Goal: Task Accomplishment & Management: Manage account settings

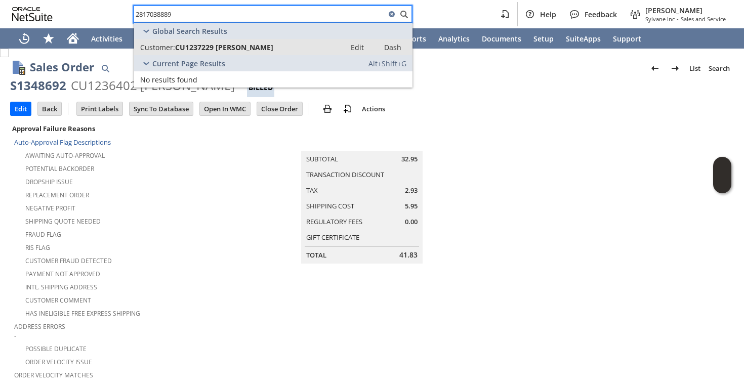
type input "2817038889"
click at [251, 42] on link "Customer: CU1237229 Merri Haley Edit Dash" at bounding box center [273, 47] width 278 height 16
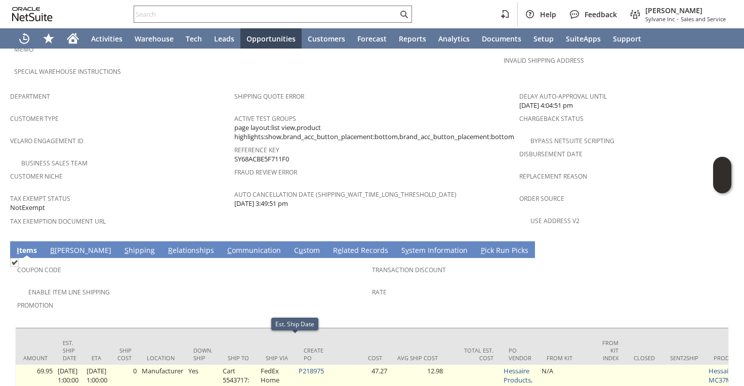
scroll to position [0, 729]
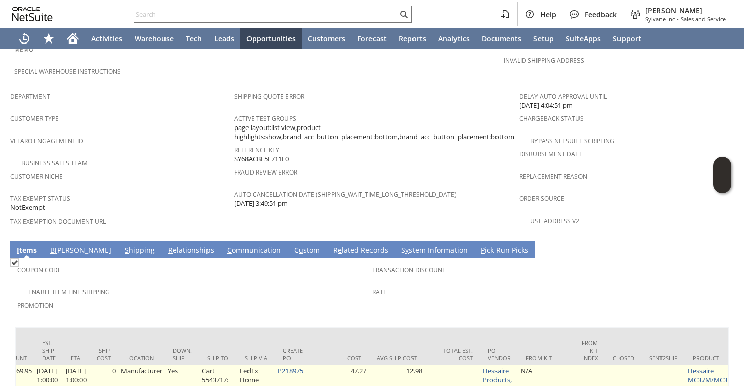
click at [303, 366] on link "P218975" at bounding box center [290, 370] width 25 height 9
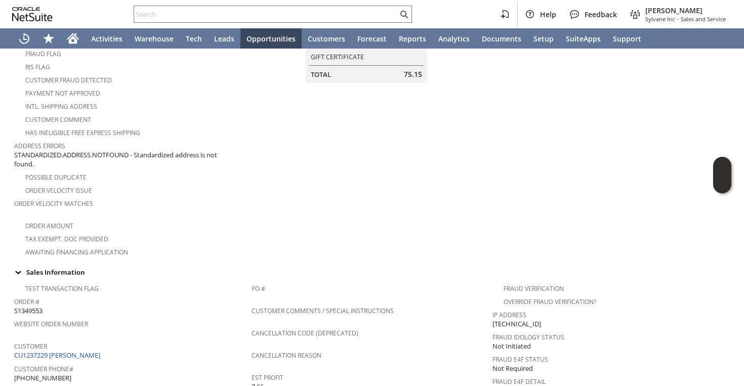
scroll to position [0, 0]
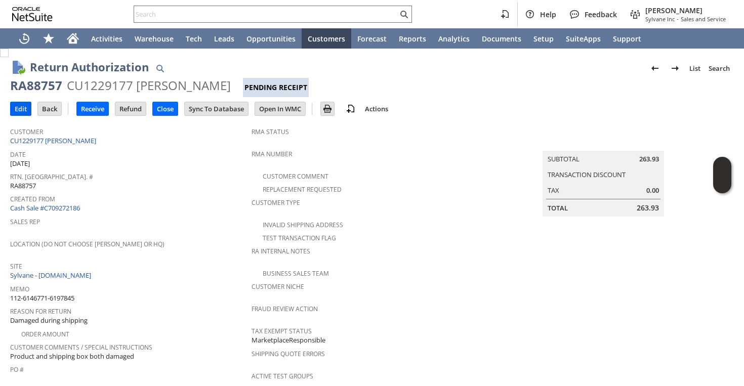
click at [20, 107] on input "Edit" at bounding box center [21, 108] width 20 height 13
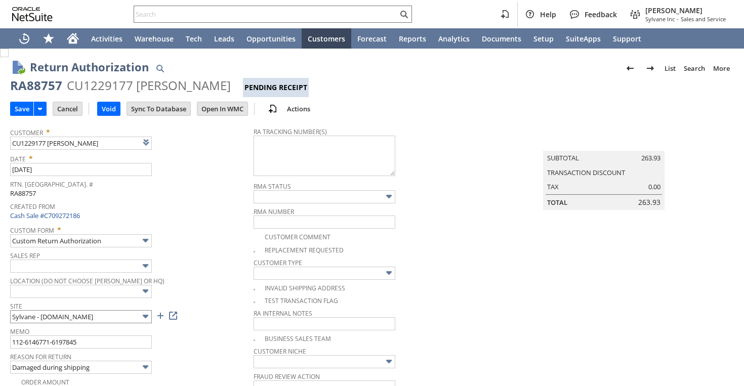
type input "Add"
type input "Copy Previous"
click at [104, 364] on input "Damaged during shipping" at bounding box center [81, 367] width 142 height 13
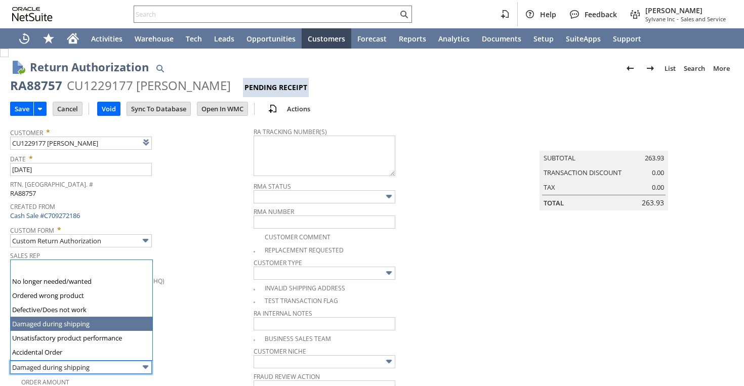
scroll to position [57, 0]
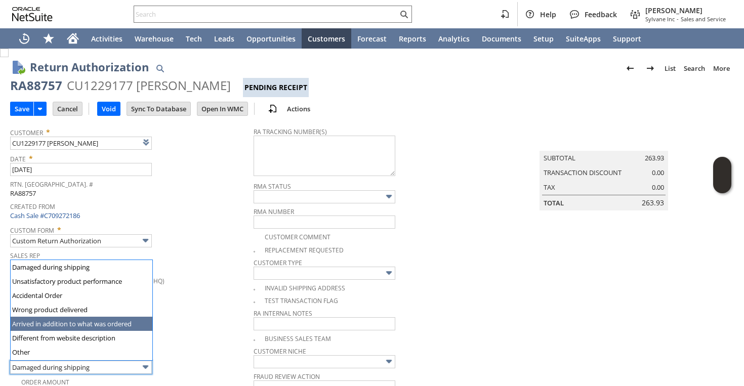
click at [217, 309] on span "Site" at bounding box center [129, 304] width 238 height 11
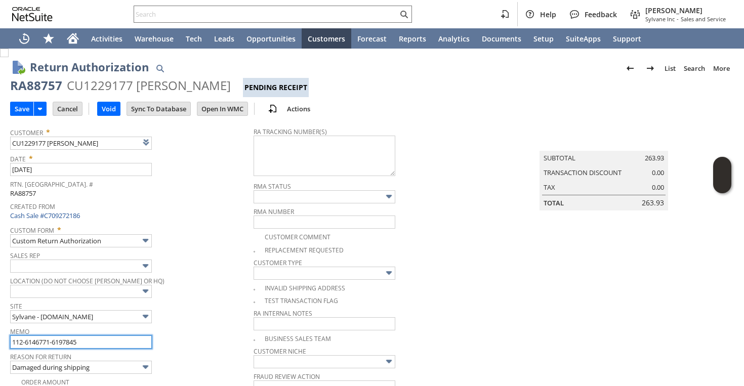
click at [120, 343] on input "112-6146771-6197845" at bounding box center [81, 342] width 142 height 13
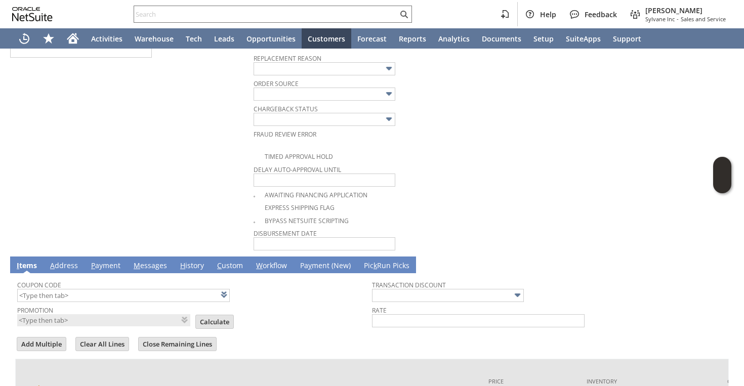
scroll to position [603, 0]
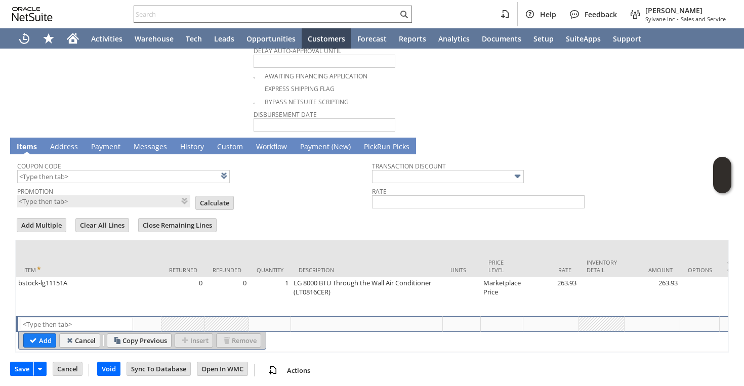
type input "112-6146771-6197845 | Not getting back | Uploaded photo of cut cord under histo…"
click at [189, 144] on link "H istory" at bounding box center [192, 147] width 29 height 11
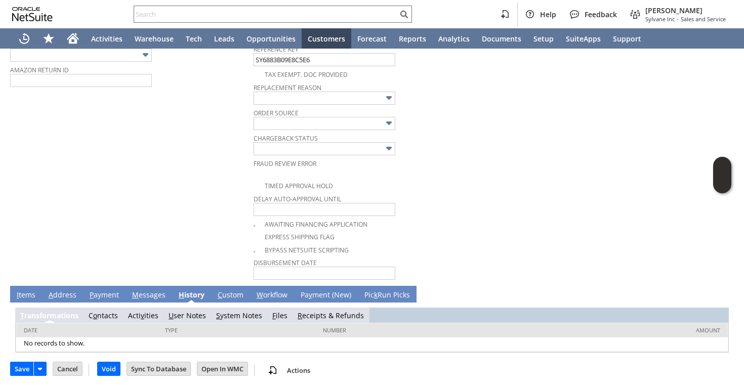
scroll to position [0, 0]
click at [277, 312] on span "F" at bounding box center [278, 316] width 4 height 10
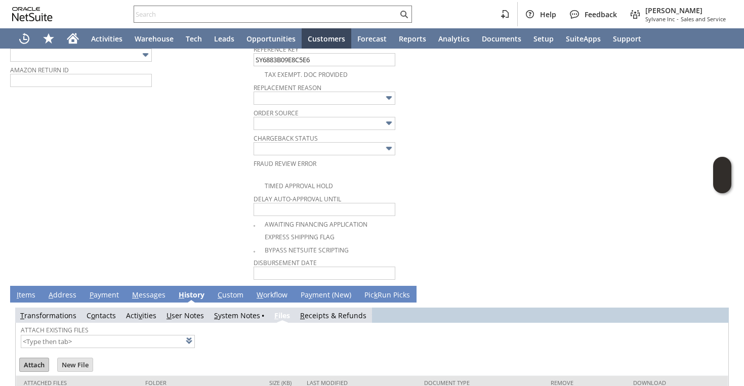
click at [33, 360] on input "Attach" at bounding box center [34, 364] width 29 height 13
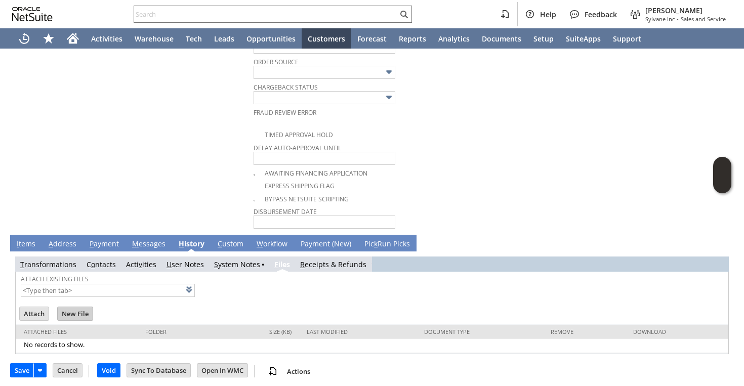
click at [78, 312] on input "New File" at bounding box center [75, 313] width 35 height 13
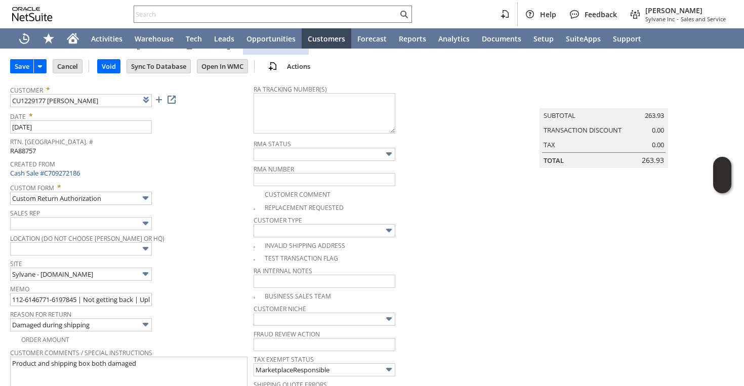
scroll to position [0, 0]
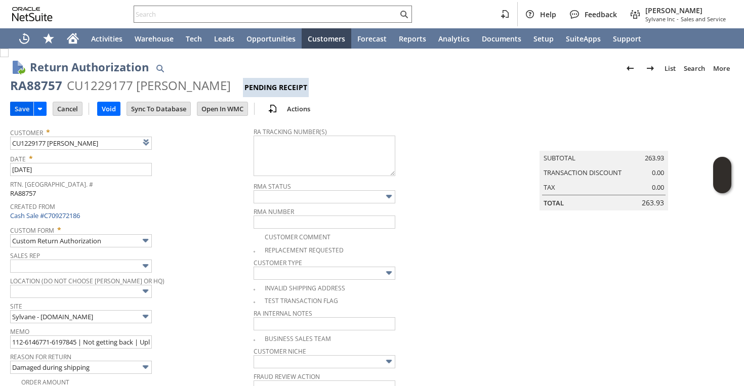
click at [22, 106] on input "Save" at bounding box center [22, 108] width 23 height 13
click at [37, 81] on div "RA88757" at bounding box center [36, 85] width 52 height 16
copy div "RA88757"
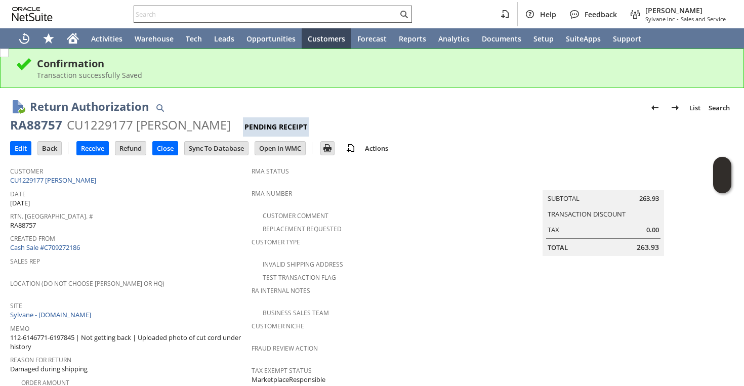
click at [209, 14] on input "text" at bounding box center [266, 14] width 264 height 12
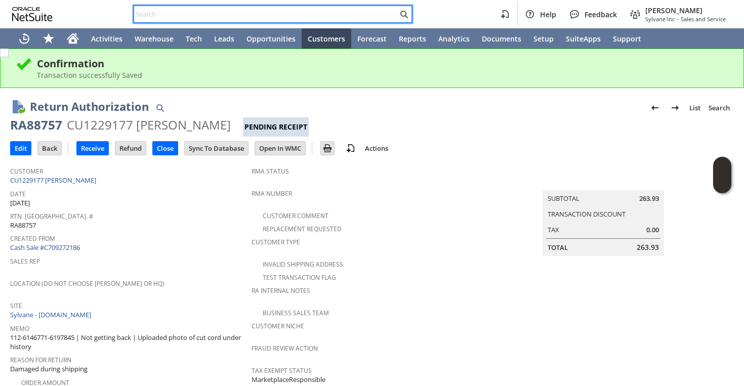
paste input "ariel@atlantahardcider.com"
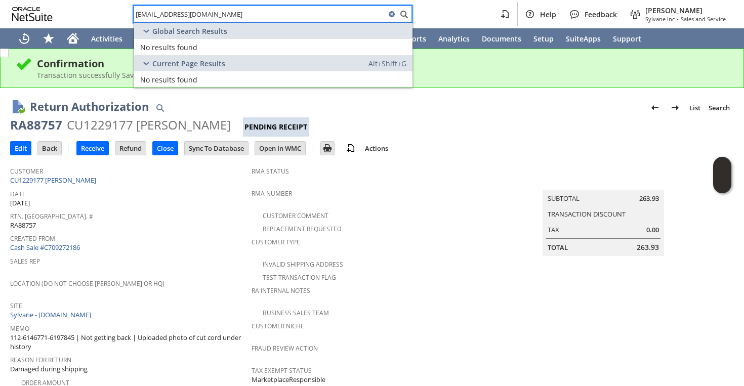
drag, startPoint x: 234, startPoint y: 19, endPoint x: 139, endPoint y: 14, distance: 95.3
click at [138, 14] on input "ariel@atlantahardcider.com" at bounding box center [260, 14] width 252 height 12
type input "a"
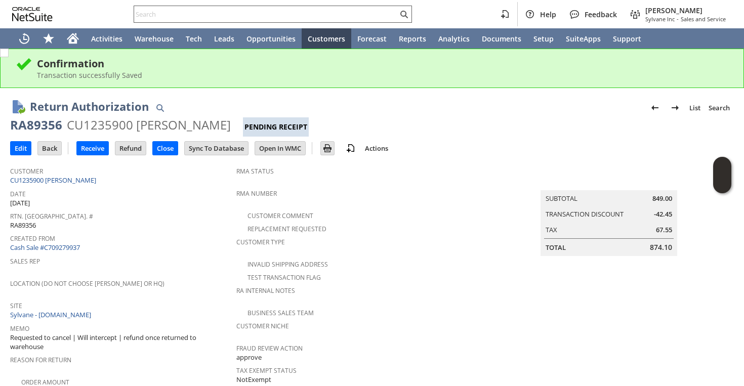
click at [198, 13] on input "text" at bounding box center [266, 14] width 264 height 12
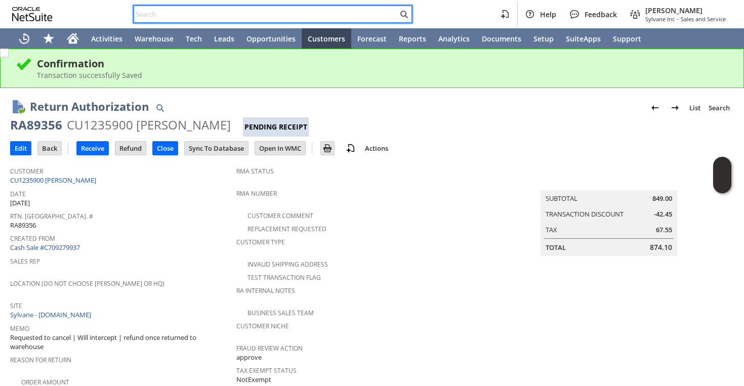
paste input "ke11604"
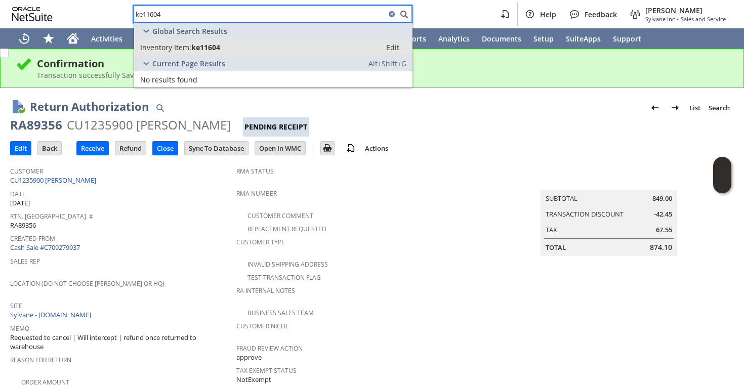
type input "ke11604"
click at [179, 47] on span "Inventory Item:" at bounding box center [165, 48] width 51 height 10
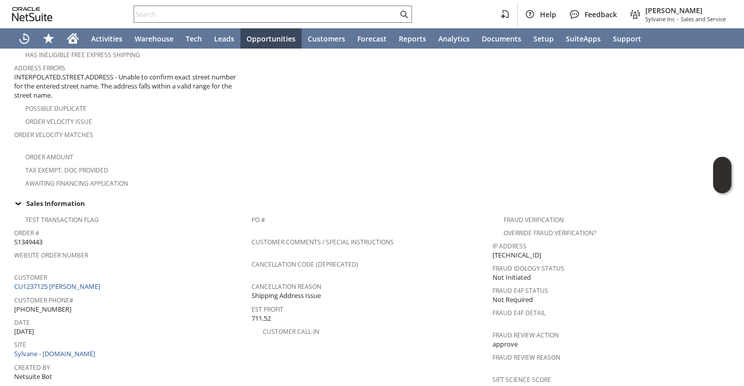
scroll to position [256, 0]
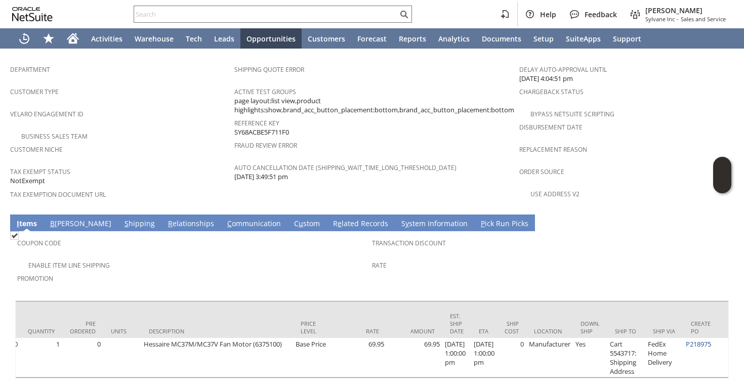
scroll to position [0, 339]
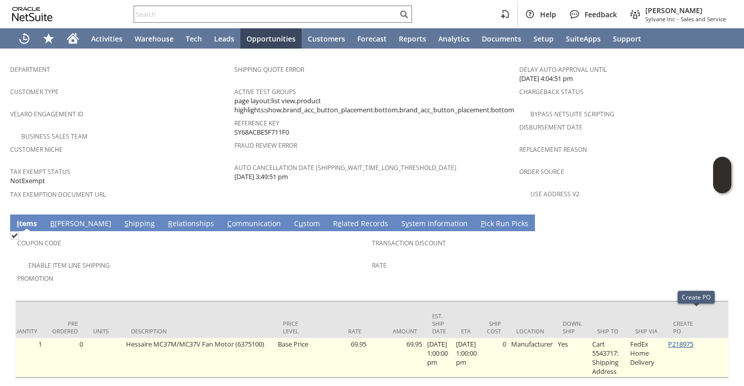
click at [694, 340] on link "P218975" at bounding box center [680, 344] width 25 height 9
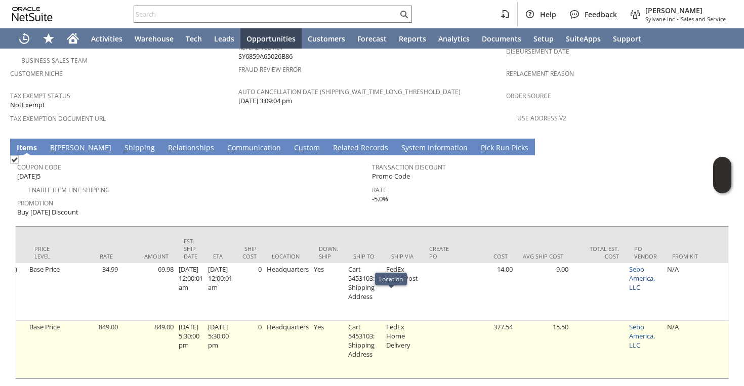
scroll to position [0, 472]
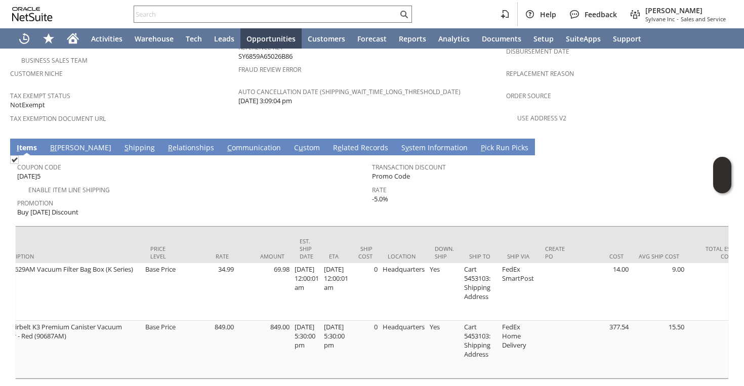
click at [122, 143] on link "S hipping" at bounding box center [139, 148] width 35 height 11
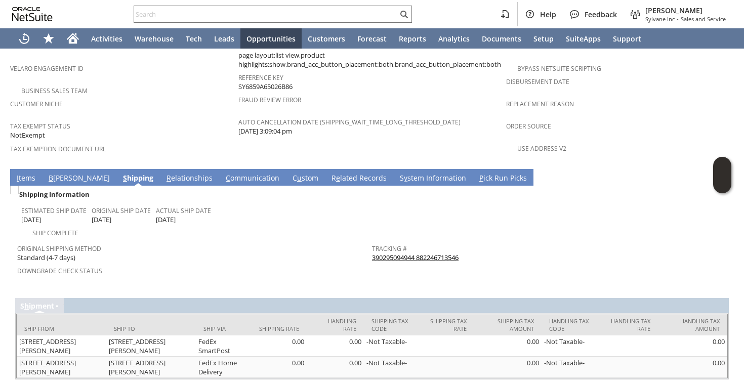
click at [415, 253] on link "390295094944 882246713546" at bounding box center [415, 257] width 87 height 9
click at [24, 173] on link "I tems" at bounding box center [26, 178] width 24 height 11
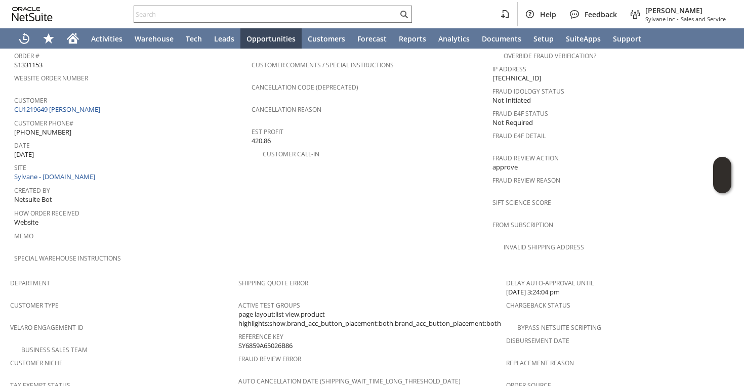
scroll to position [415, 0]
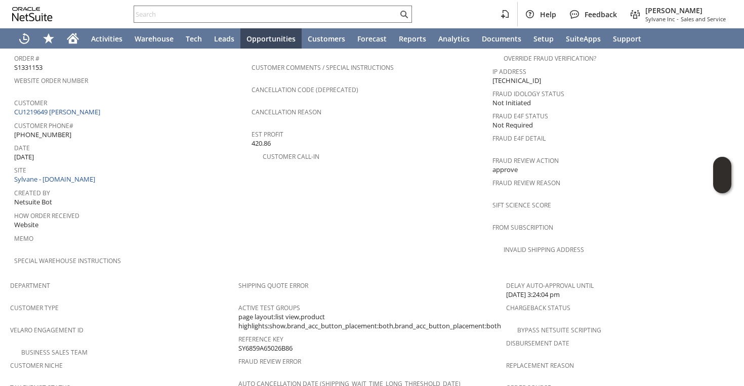
click at [330, 202] on td "PO # Customer Comments / Special Instructions Cancellation Code (deprecated) Ca…" at bounding box center [372, 155] width 241 height 240
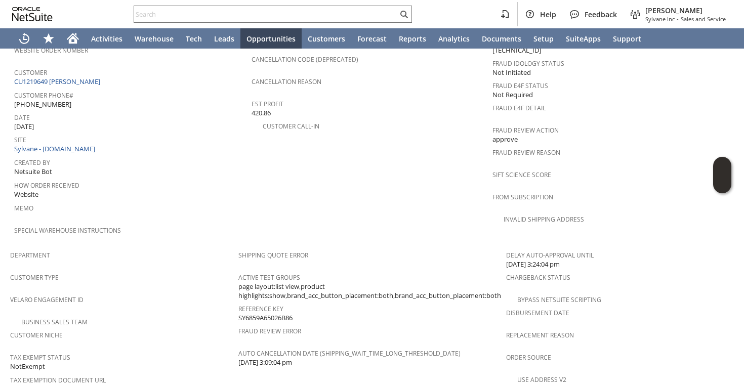
scroll to position [442, 0]
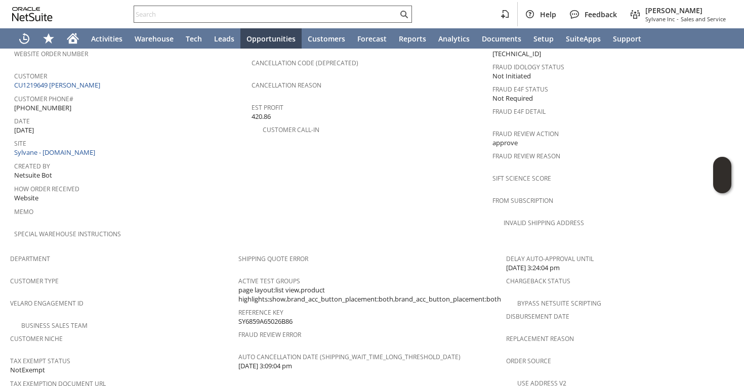
click at [267, 13] on input "text" at bounding box center [266, 14] width 264 height 12
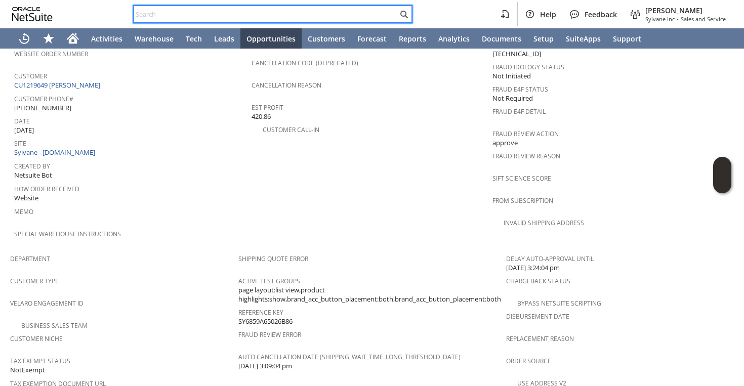
paste input "2819240369"
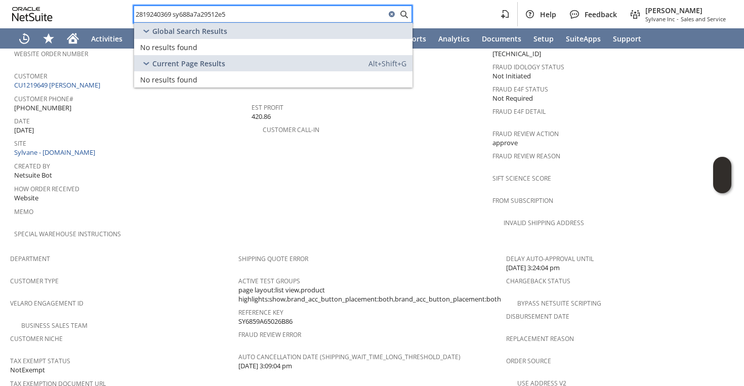
drag, startPoint x: 175, startPoint y: 15, endPoint x: 233, endPoint y: 15, distance: 58.2
click at [233, 15] on input "2819240369 sy688a7a29512e5" at bounding box center [260, 14] width 252 height 12
click at [261, 11] on input "2819240369 sy688a7a29512e5" at bounding box center [260, 14] width 252 height 12
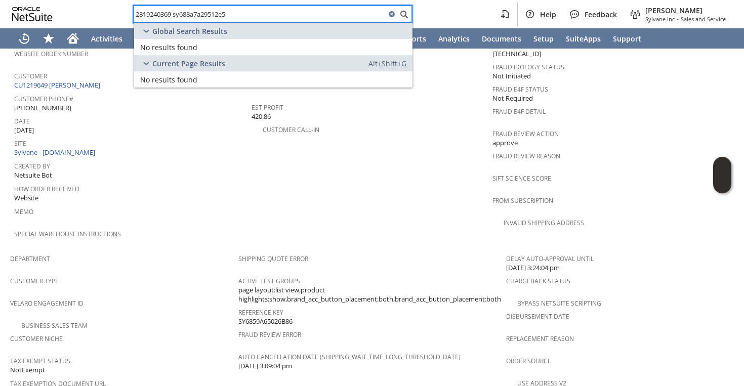
paste input "mr16972k"
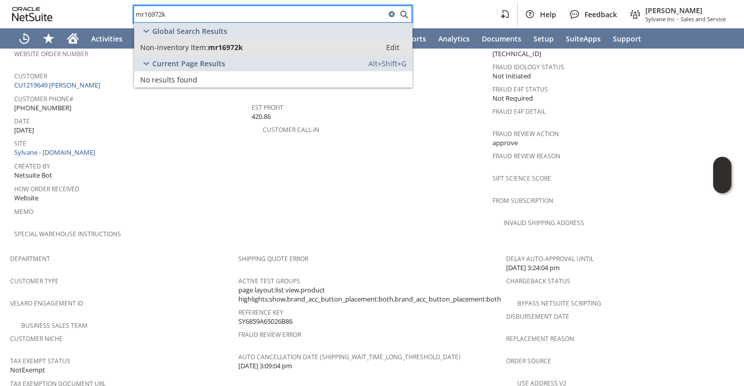
type input "mr16972k"
click at [220, 45] on span "mr16972k" at bounding box center [225, 48] width 35 height 10
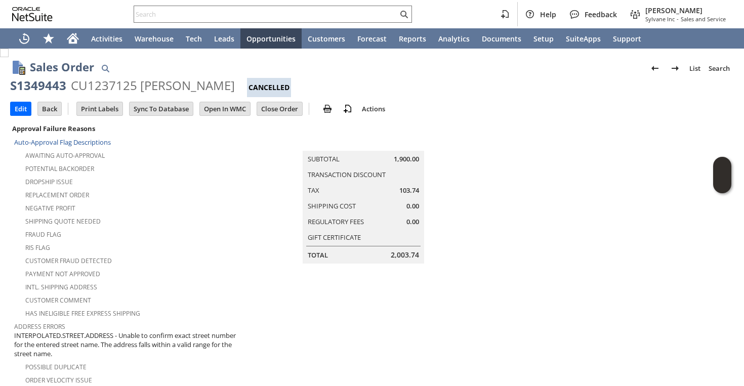
click at [260, 8] on input "text" at bounding box center [266, 14] width 264 height 12
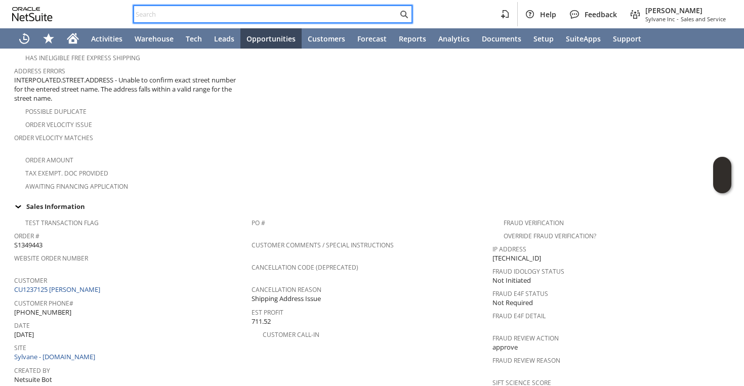
paste input "sy688a7a29512e5"
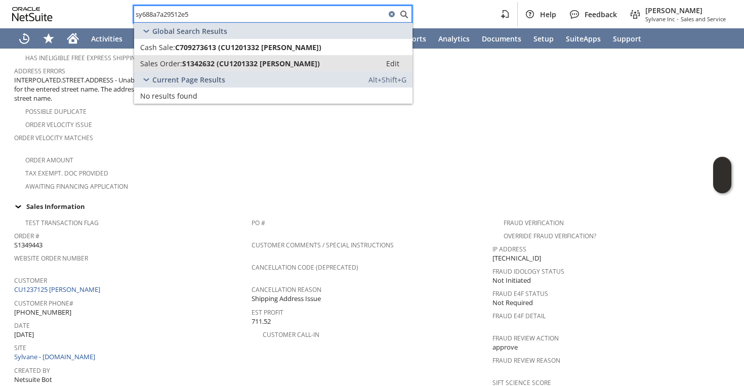
type input "sy688a7a29512e5"
click at [228, 56] on link "Sales Order: S1342632 (CU1201332 Gary Roller) Edit" at bounding box center [273, 63] width 278 height 16
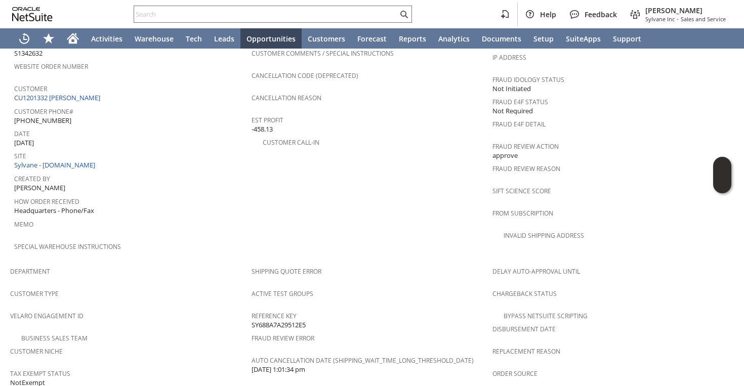
scroll to position [400, 0]
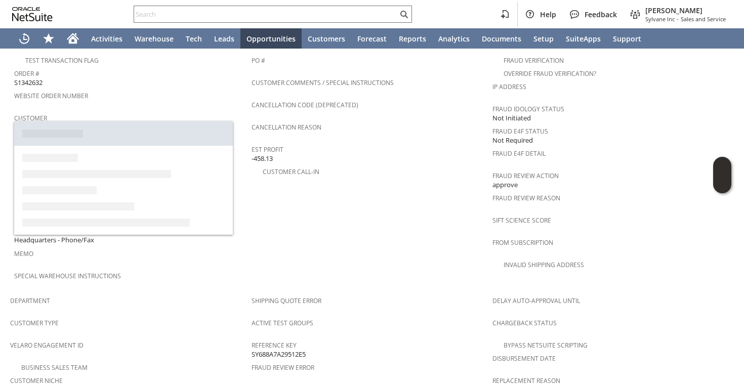
click at [77, 123] on link "CU1201332 Gary Roller" at bounding box center [58, 127] width 89 height 9
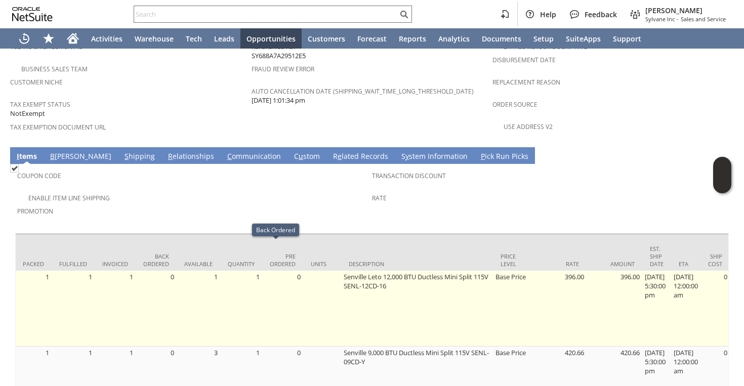
scroll to position [0, 147]
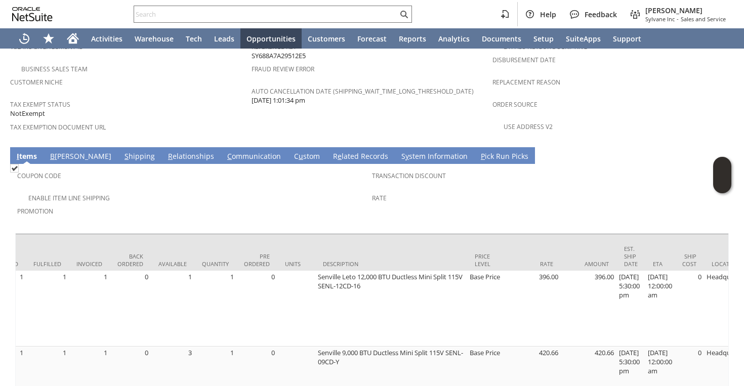
click at [122, 151] on link "S hipping" at bounding box center [139, 156] width 35 height 11
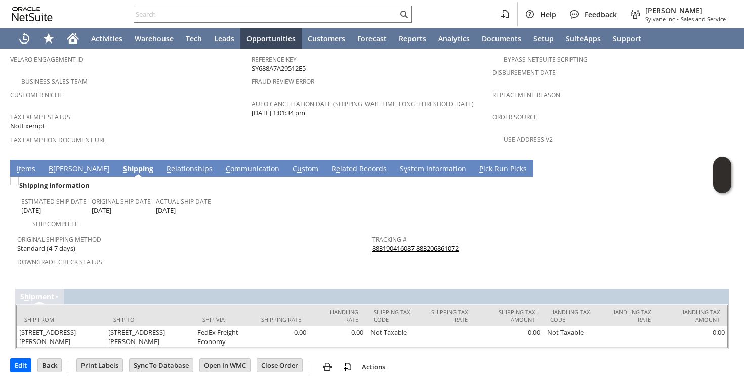
scroll to position [656, 0]
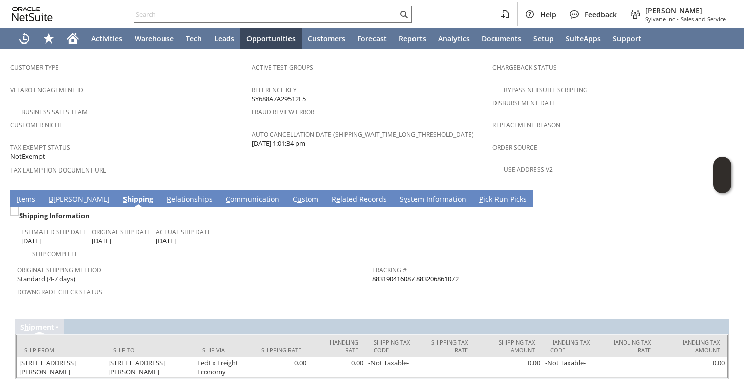
click at [22, 190] on td "I tems" at bounding box center [26, 198] width 32 height 17
click at [22, 194] on link "I tems" at bounding box center [26, 199] width 24 height 11
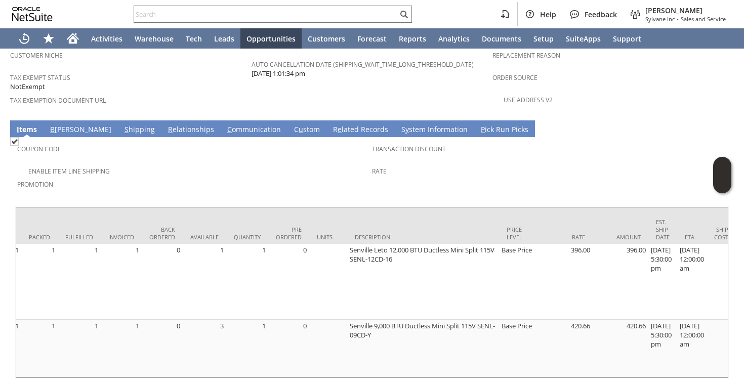
scroll to position [0, 113]
click at [331, 177] on div "Promotion" at bounding box center [192, 187] width 350 height 21
click at [270, 139] on td "Coupon Code" at bounding box center [194, 151] width 355 height 25
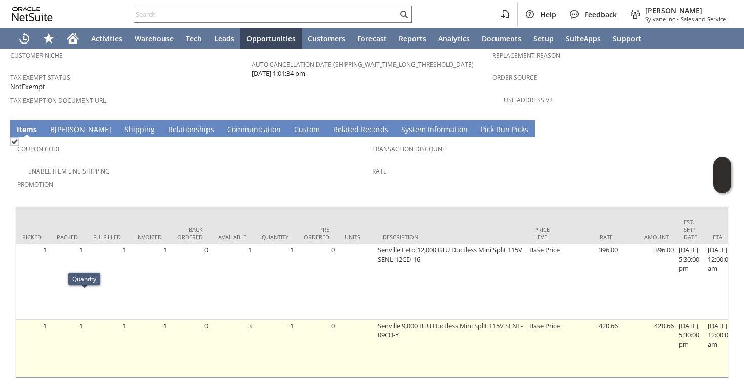
scroll to position [0, 0]
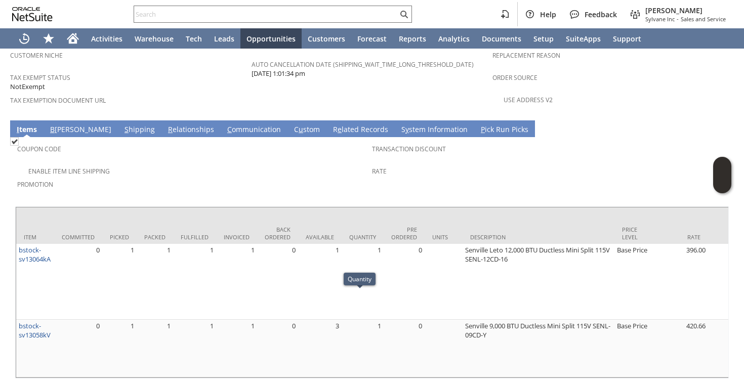
click at [231, 177] on span "Promotion" at bounding box center [192, 183] width 350 height 12
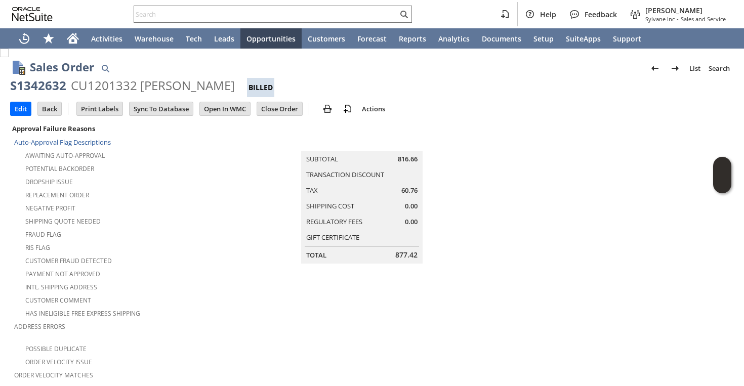
click at [40, 83] on div "S1342632" at bounding box center [38, 85] width 56 height 16
copy div "S1342632"
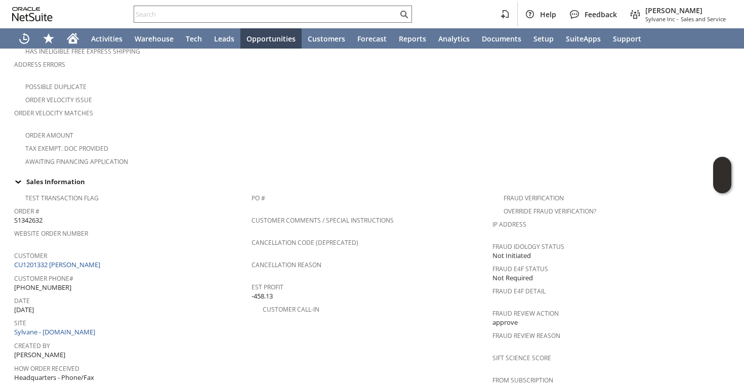
scroll to position [725, 0]
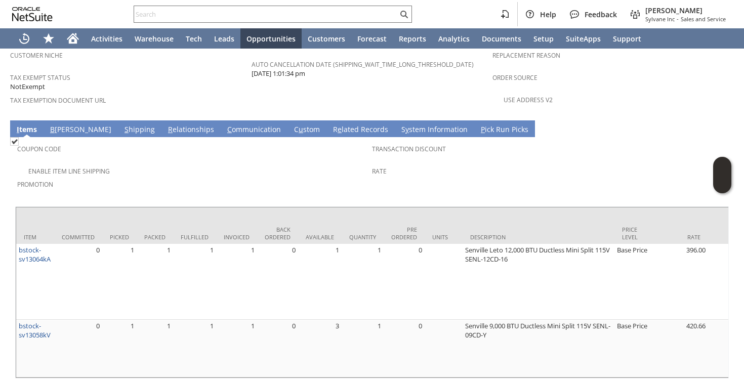
click at [370, 139] on td "Coupon Code" at bounding box center [194, 151] width 355 height 25
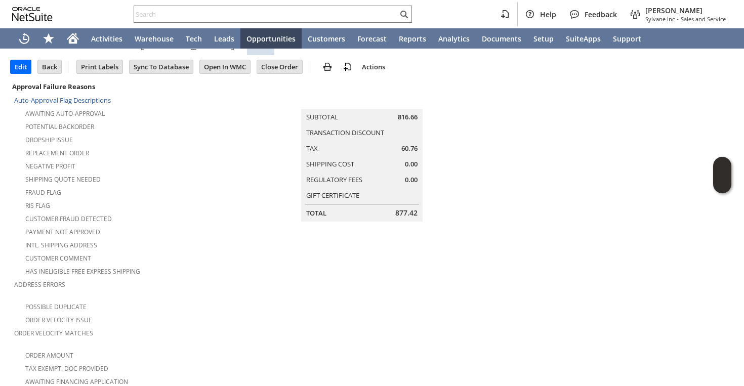
scroll to position [0, 0]
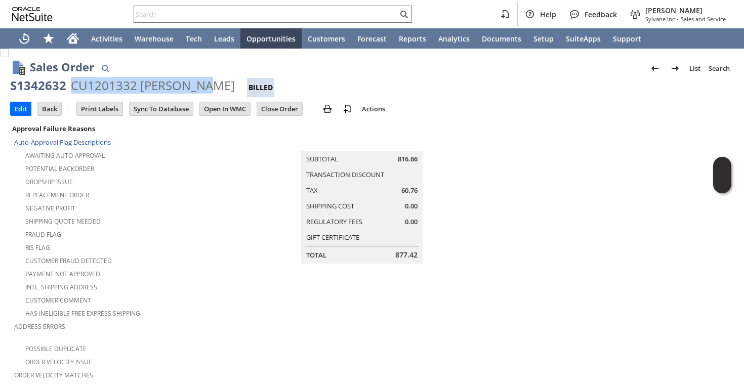
drag, startPoint x: 69, startPoint y: 86, endPoint x: 196, endPoint y: 88, distance: 126.6
click at [196, 88] on div "S1342632 CU1201332 [PERSON_NAME] Billed" at bounding box center [372, 87] width 724 height 20
copy div "CU1201332 [PERSON_NAME]"
click at [314, 4] on div "Help Feedback [PERSON_NAME] Sylvane Inc - Sales and Service" at bounding box center [372, 14] width 744 height 28
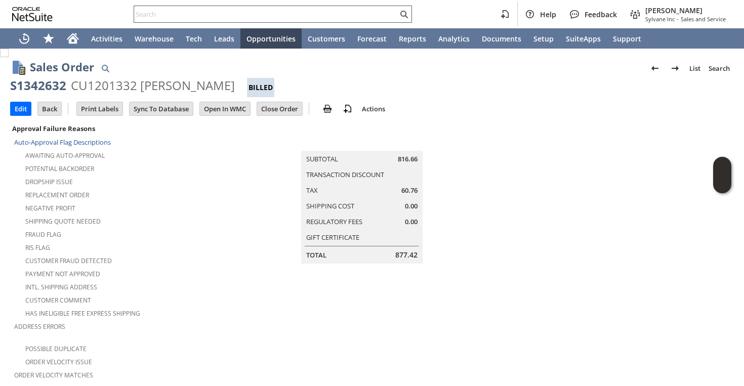
click at [309, 13] on input "text" at bounding box center [266, 14] width 264 height 12
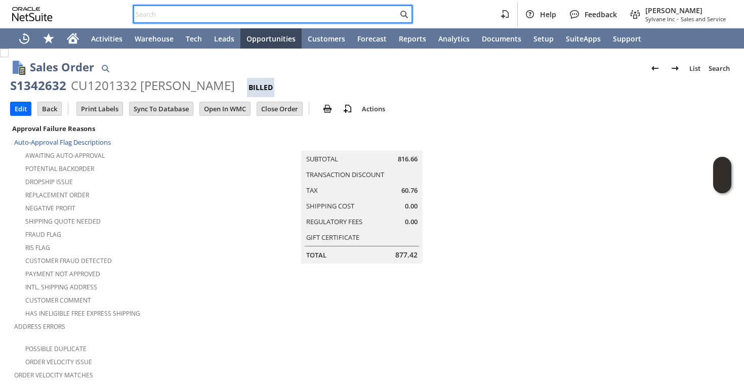
paste input "3126135396"
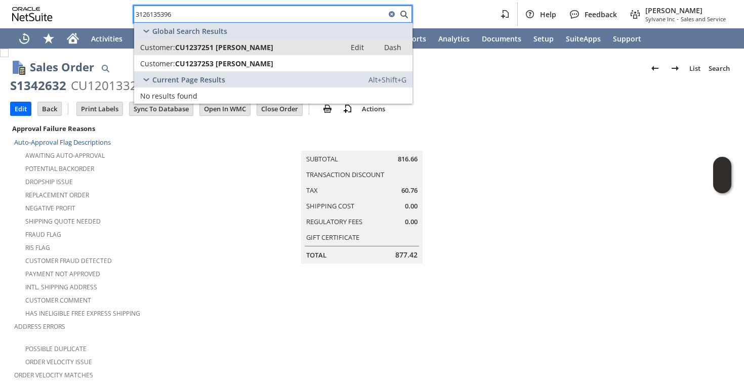
type input "3126135396"
click at [252, 52] on span "CU1237251 [PERSON_NAME]" at bounding box center [224, 48] width 98 height 10
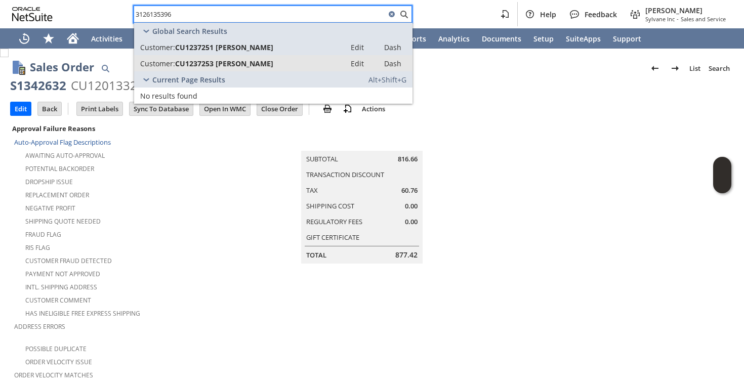
click at [248, 67] on span "CU1237253 [PERSON_NAME]" at bounding box center [224, 64] width 98 height 10
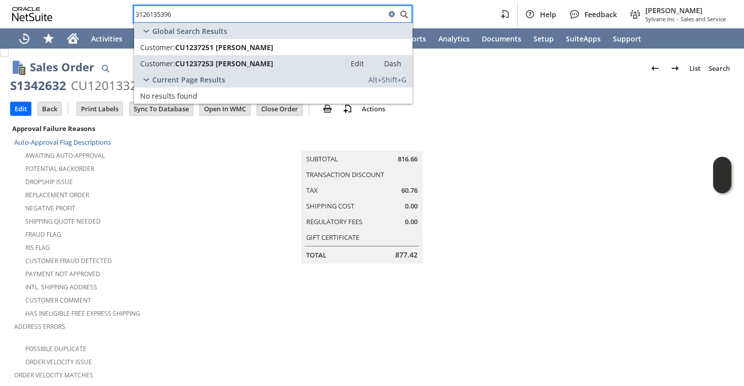
click at [193, 222] on div "Shipping Quote Needed" at bounding box center [132, 220] width 237 height 12
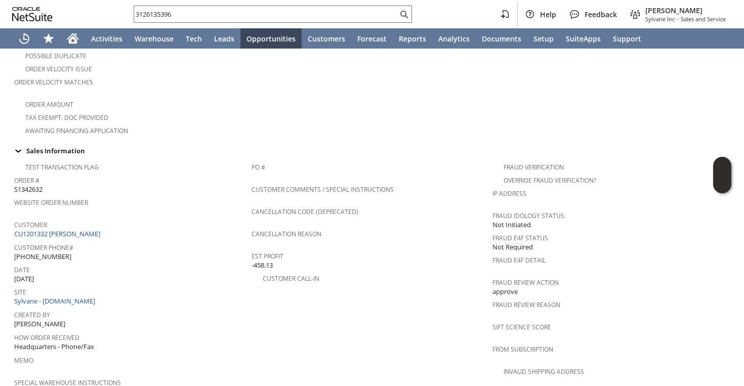
scroll to position [365, 0]
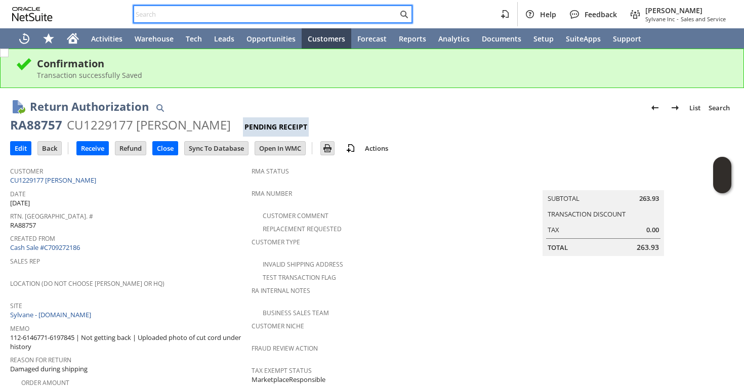
click at [200, 215] on span "Rtn. [GEOGRAPHIC_DATA]. #" at bounding box center [128, 215] width 236 height 12
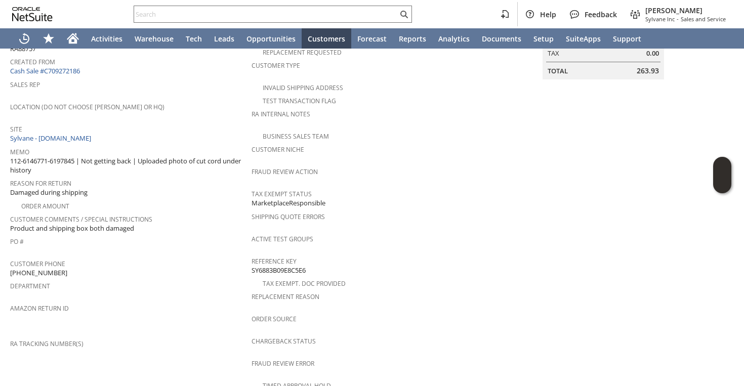
scroll to position [44, 0]
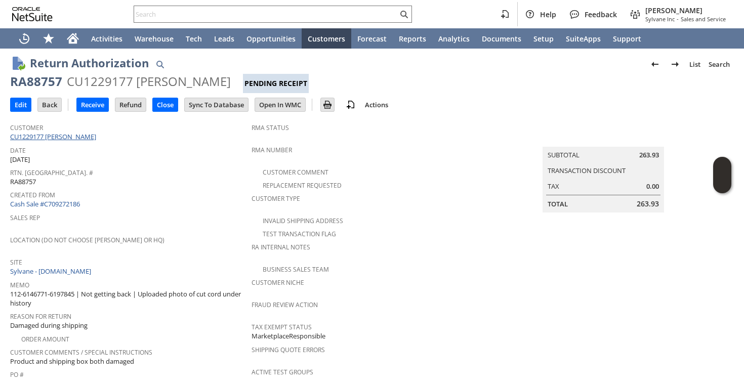
click at [63, 138] on link "CU1229177 Catherine Customer" at bounding box center [54, 136] width 89 height 9
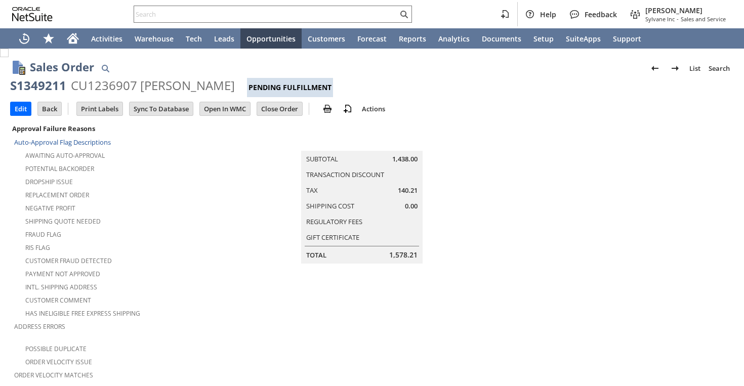
scroll to position [604, 0]
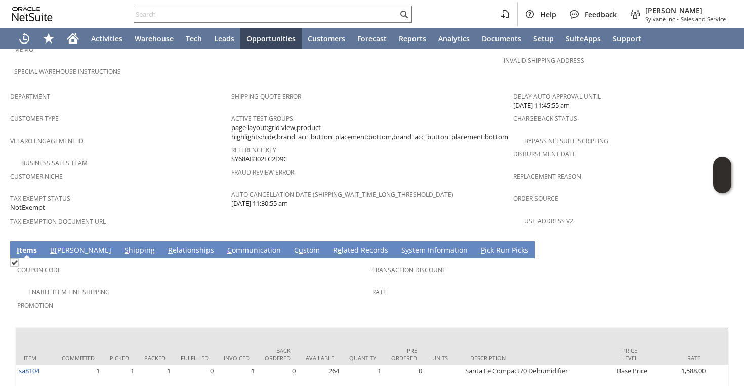
click at [118, 241] on td "S hipping" at bounding box center [140, 249] width 44 height 17
click at [122, 246] on link "S hipping" at bounding box center [139, 251] width 35 height 11
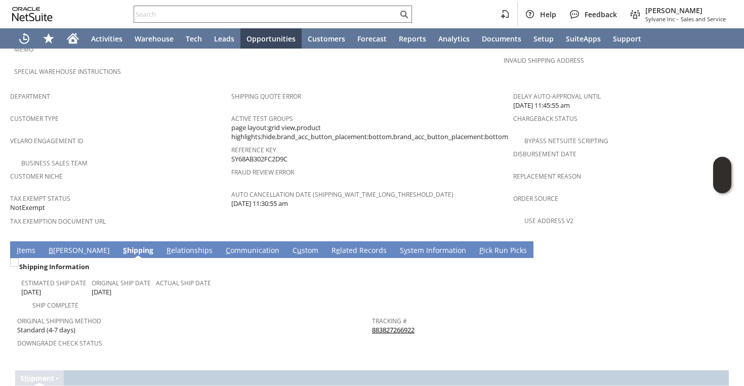
click at [381, 325] on link "883827266922" at bounding box center [393, 329] width 43 height 9
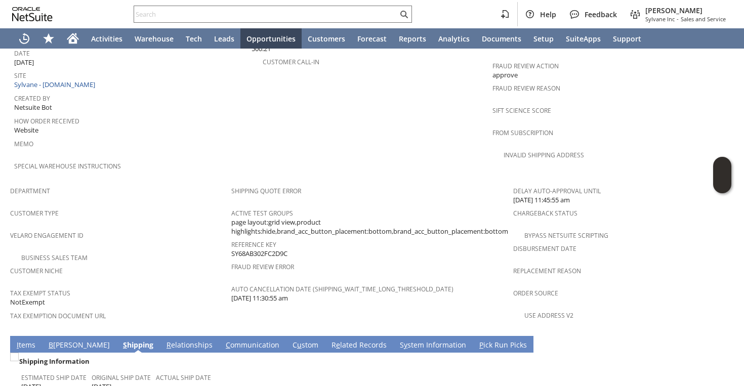
scroll to position [570, 0]
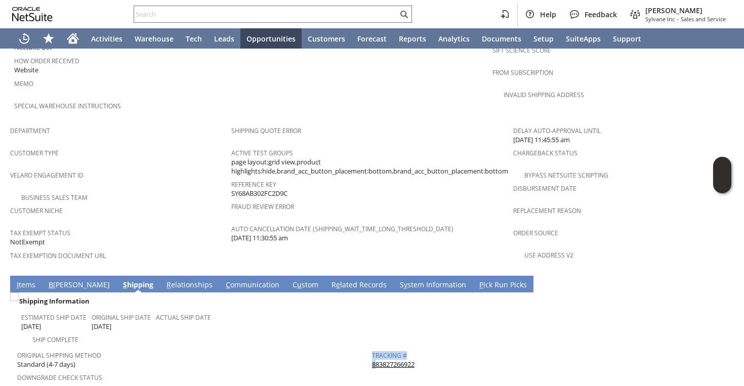
drag, startPoint x: 426, startPoint y: 341, endPoint x: 374, endPoint y: 337, distance: 52.3
click at [374, 346] on tbody "Tracking # 883827266922 Return Tracking #" at bounding box center [549, 365] width 355 height 38
copy table "Tracking # 8"
click at [434, 348] on span "Tracking #" at bounding box center [547, 354] width 350 height 12
drag, startPoint x: 427, startPoint y: 336, endPoint x: 373, endPoint y: 336, distance: 54.2
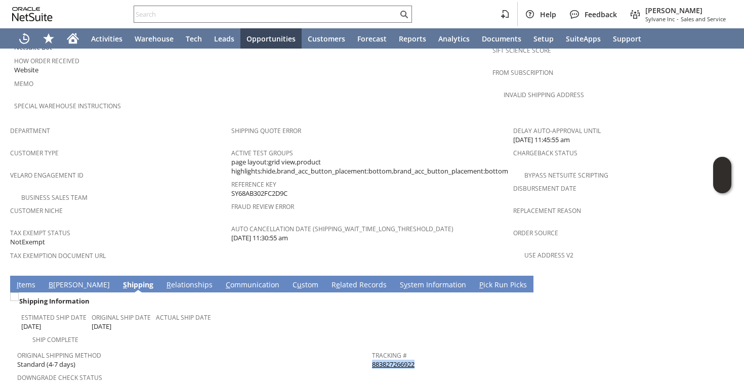
click at [373, 348] on div "Tracking # 883827266922" at bounding box center [547, 358] width 350 height 21
copy link "883827266922"
click at [321, 348] on span "Original Shipping Method" at bounding box center [192, 354] width 350 height 12
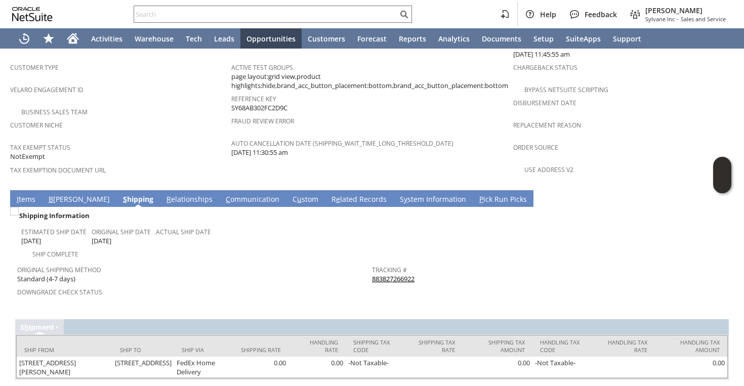
click at [34, 194] on link "I tems" at bounding box center [26, 199] width 24 height 11
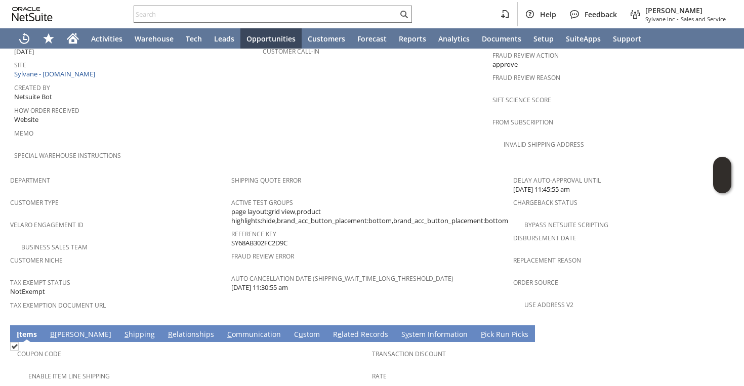
scroll to position [274, 0]
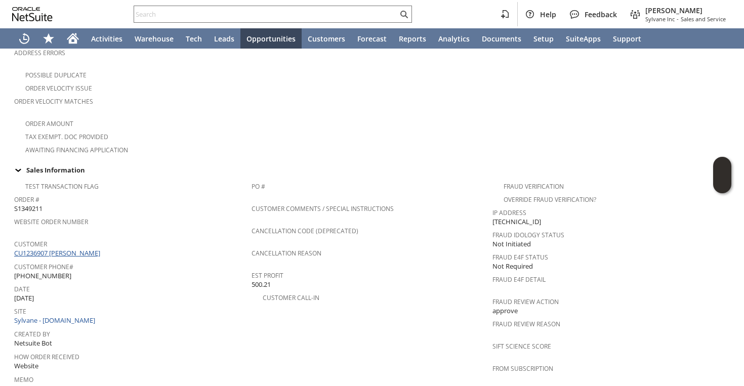
click at [53, 249] on link "CU1236907 Colleen B Hays" at bounding box center [58, 253] width 89 height 9
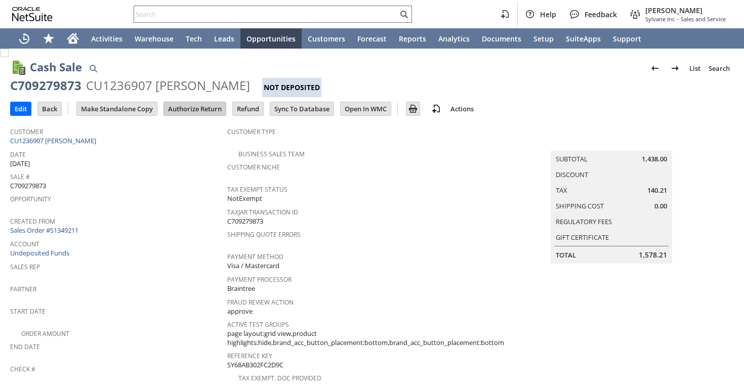
click at [203, 115] on td "Authorize Return" at bounding box center [195, 109] width 63 height 14
click at [207, 107] on input "Authorize Return" at bounding box center [195, 108] width 62 height 13
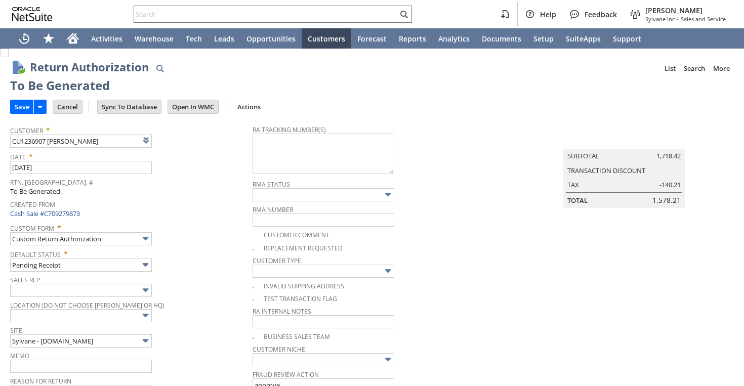
type textarea "883827266922"
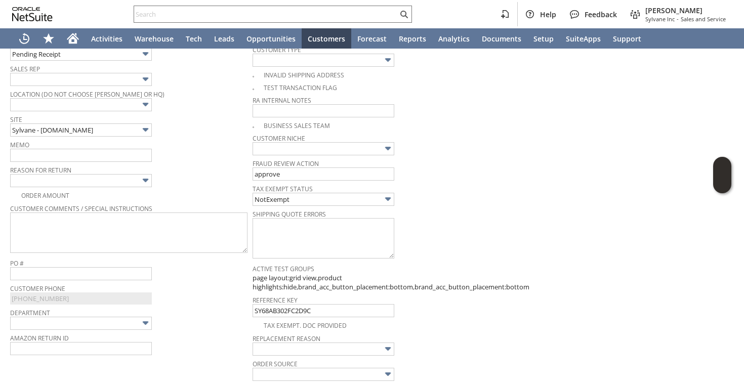
scroll to position [198, 0]
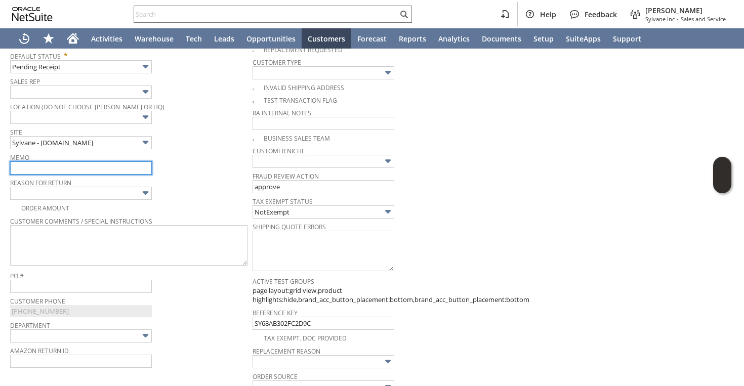
click at [93, 168] on input "text" at bounding box center [81, 167] width 142 height 13
type input "Requested to cancel | Will intercept | refund once returned to warehouse"
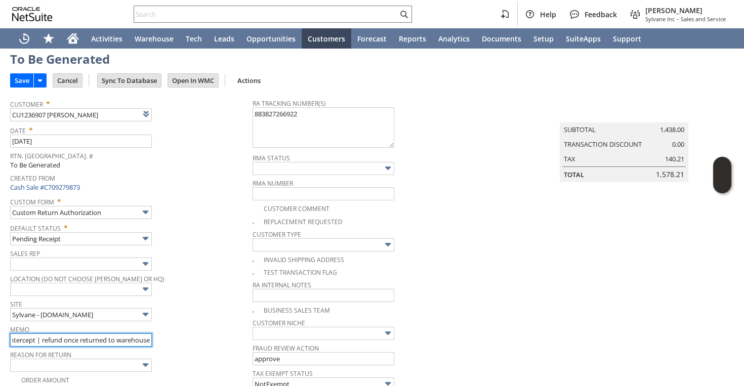
scroll to position [0, 0]
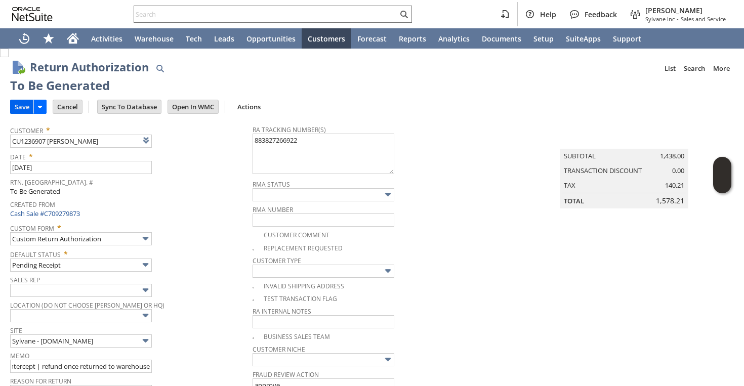
click at [28, 109] on input "Save" at bounding box center [22, 106] width 23 height 13
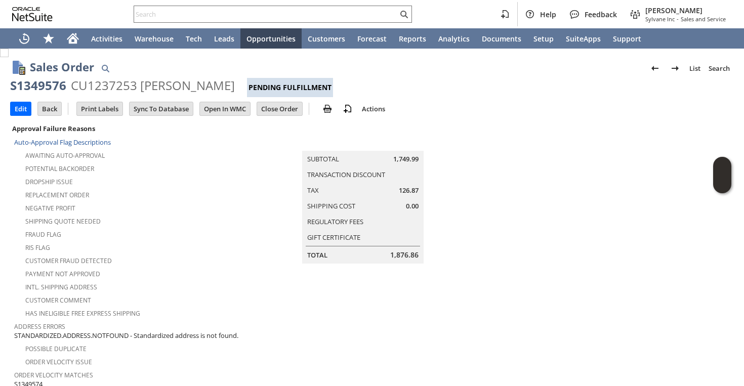
scroll to position [257, 0]
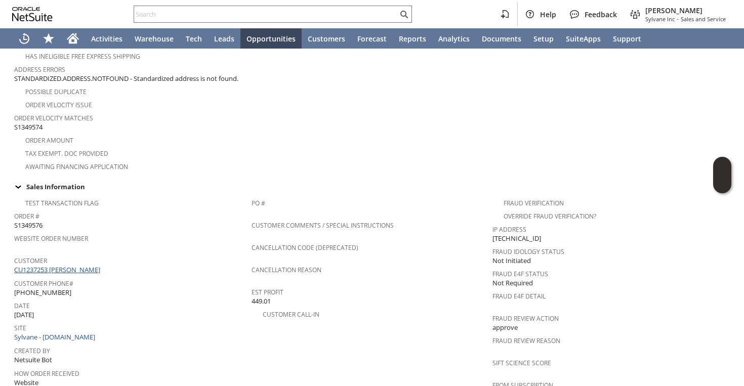
click at [84, 265] on link "CU1237253 Siddhaarth Rajkumar" at bounding box center [58, 269] width 89 height 9
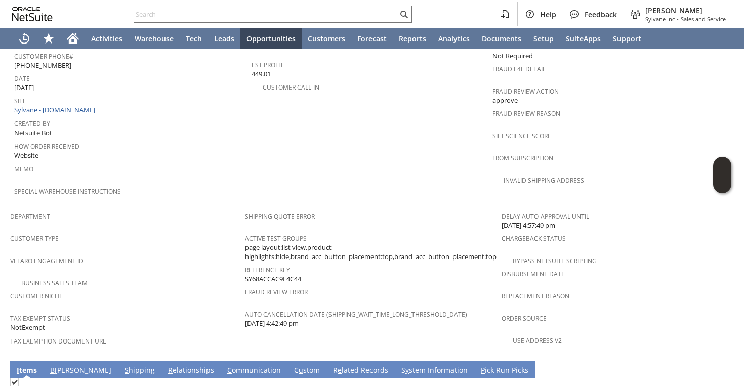
scroll to position [659, 0]
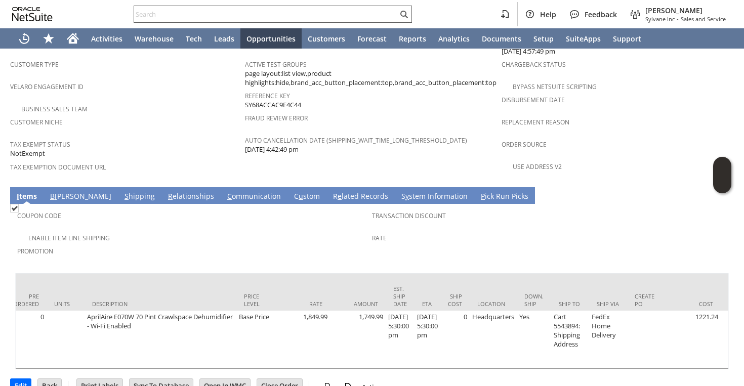
click at [335, 19] on input "text" at bounding box center [266, 14] width 264 height 12
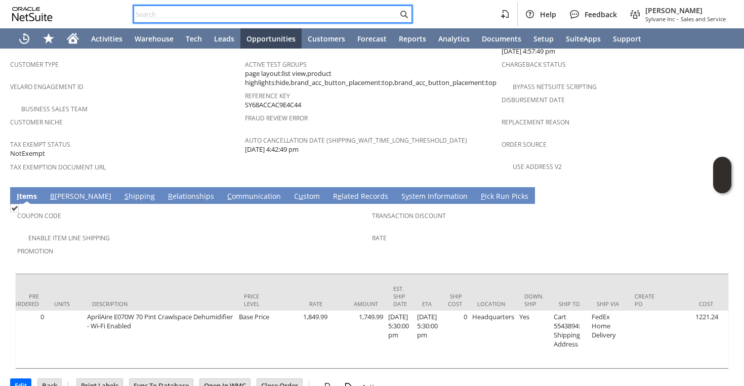
paste input "3126135396"
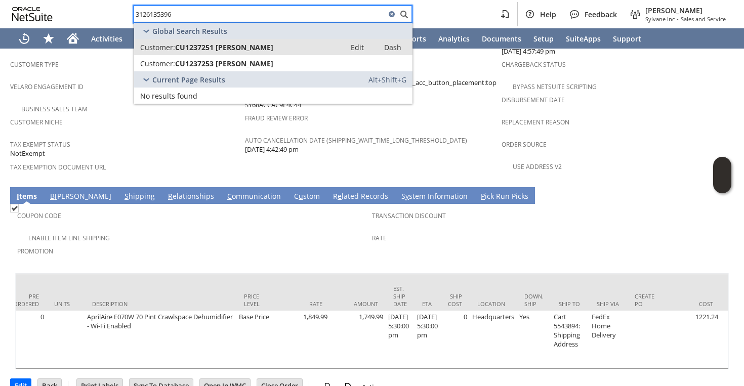
type input "3126135396"
click at [254, 48] on span "CU1237251 Siddhaarth Rajkumar" at bounding box center [224, 48] width 98 height 10
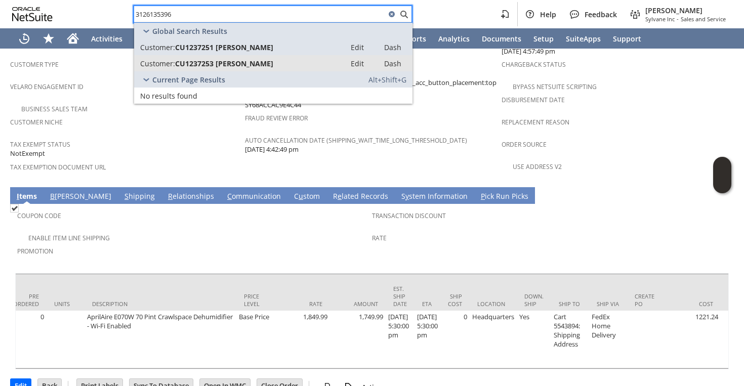
click at [252, 59] on span "CU1237253 Siddhaarth Rajkumar" at bounding box center [224, 64] width 98 height 10
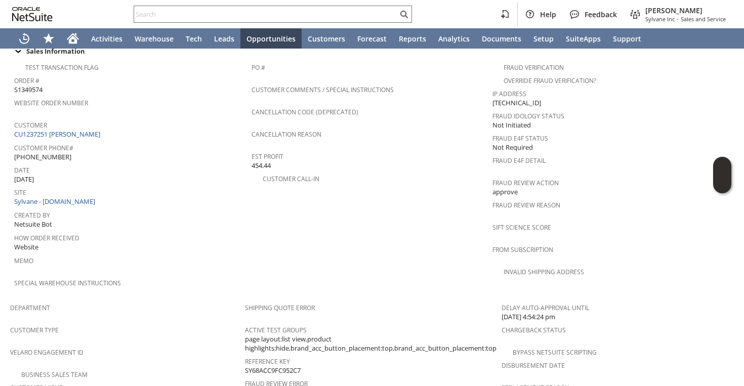
scroll to position [540, 0]
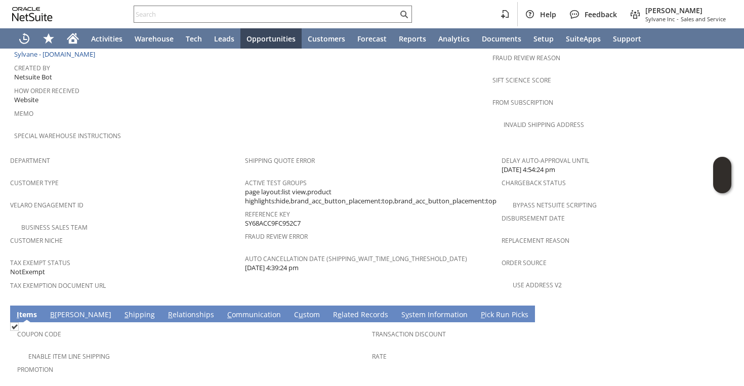
click at [122, 310] on link "S hipping" at bounding box center [139, 315] width 35 height 11
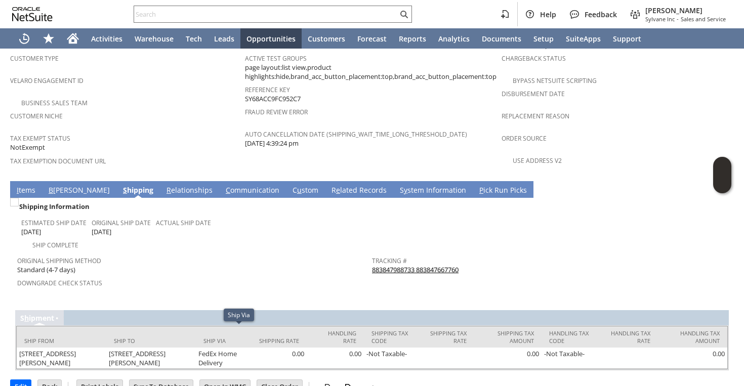
click at [237, 254] on span "Original Shipping Method" at bounding box center [192, 260] width 350 height 12
click at [25, 185] on link "I tems" at bounding box center [26, 190] width 24 height 11
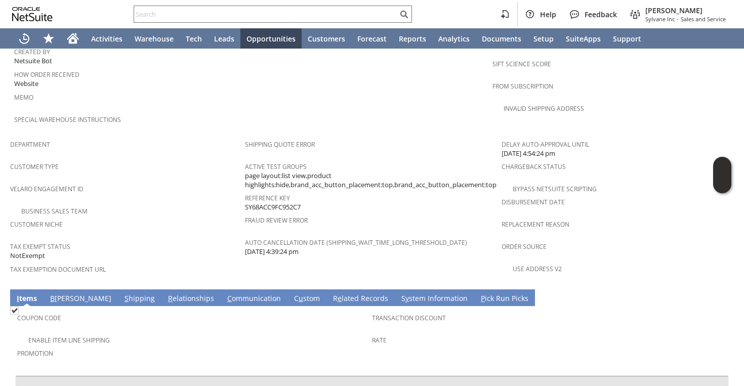
scroll to position [698, 0]
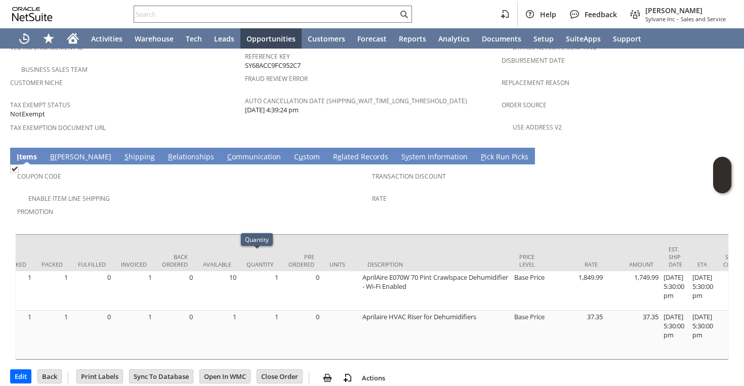
click at [241, 205] on span "Promotion" at bounding box center [192, 211] width 350 height 12
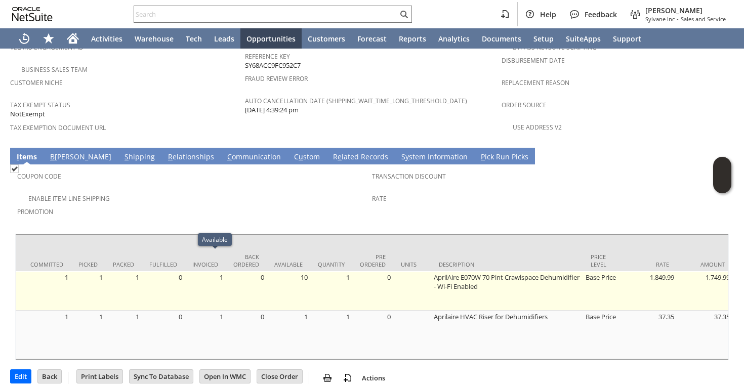
scroll to position [0, 0]
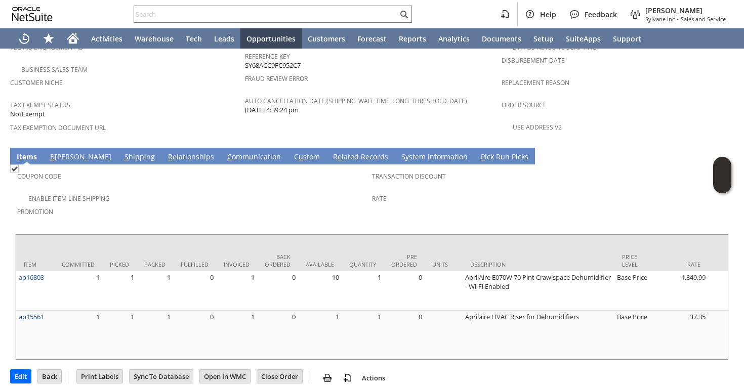
click at [212, 205] on div "Promotion" at bounding box center [192, 215] width 350 height 21
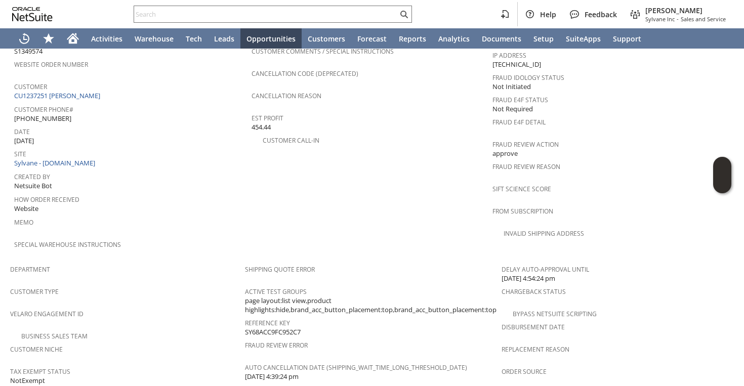
scroll to position [430, 0]
click at [103, 96] on link "CU1237251 [PERSON_NAME]" at bounding box center [58, 97] width 89 height 9
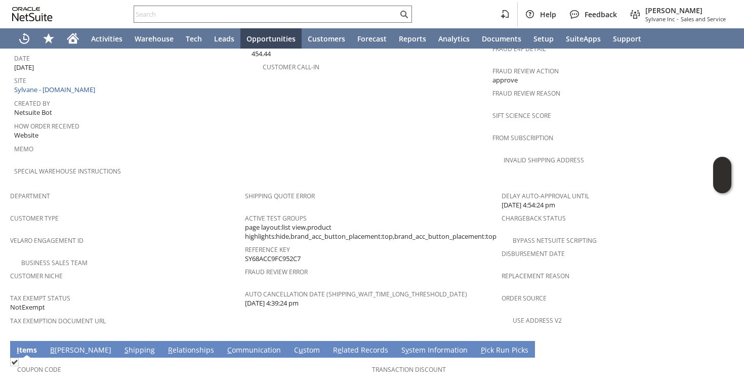
scroll to position [698, 0]
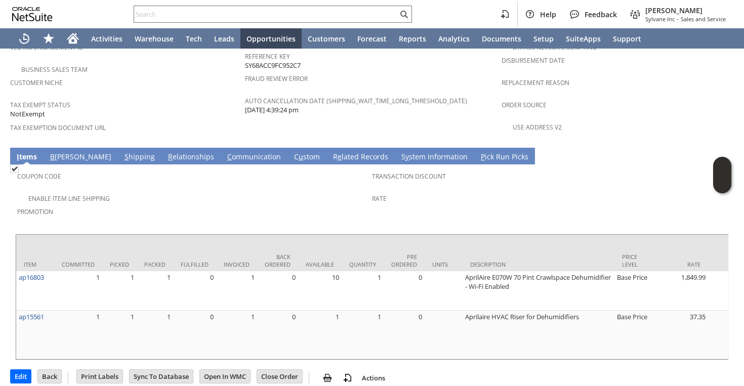
click at [122, 152] on link "S hipping" at bounding box center [139, 157] width 35 height 11
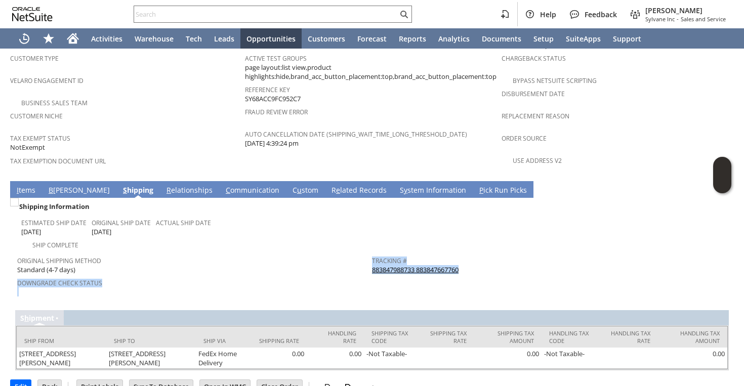
drag, startPoint x: 486, startPoint y: 248, endPoint x: 373, endPoint y: 253, distance: 114.0
click at [372, 254] on div "Tracking # 883847988733 883847667760" at bounding box center [547, 264] width 350 height 21
click at [373, 265] on link "883847988733 883847667760" at bounding box center [415, 269] width 87 height 9
copy link "883847988733 883847667760"
click at [275, 12] on input "text" at bounding box center [266, 14] width 264 height 12
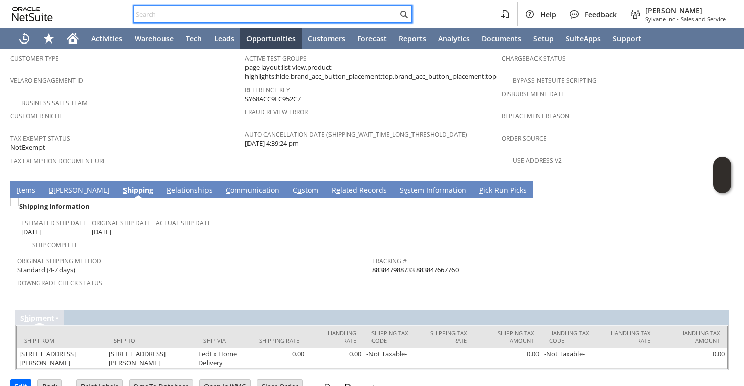
paste input "9163472210"
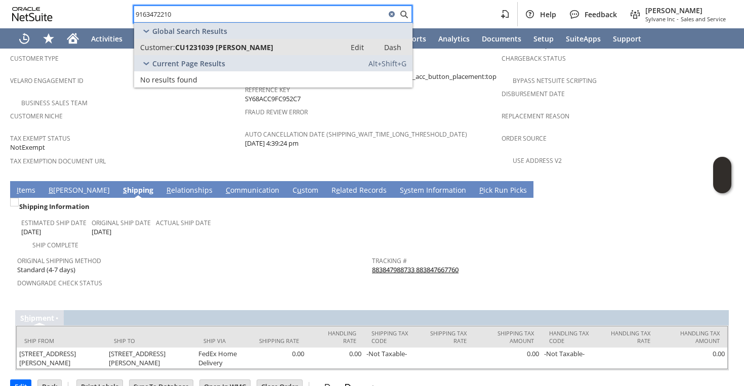
type input "9163472210"
click at [260, 51] on span "CU1231039 Chris Schwegler" at bounding box center [224, 48] width 98 height 10
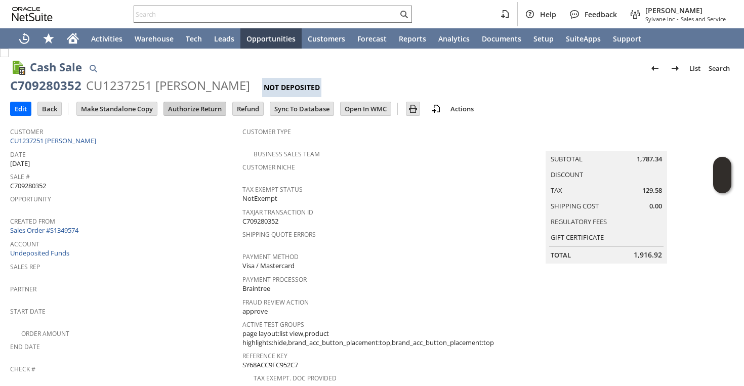
click at [207, 106] on input "Authorize Return" at bounding box center [195, 108] width 62 height 13
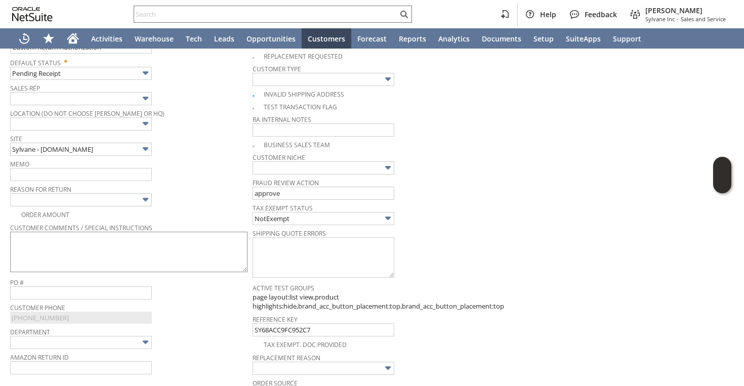
scroll to position [145, 0]
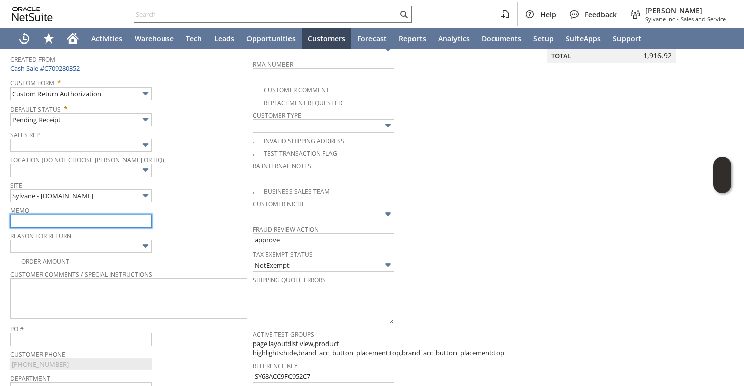
click at [100, 221] on input "text" at bounding box center [81, 221] width 142 height 13
click at [71, 221] on input "Requested to cancel | Will intercept | refund once returned to warehouse" at bounding box center [81, 221] width 142 height 13
click at [88, 219] on input "Requested to cancel |Dulicate order | Will intercept | refund once returned to …" at bounding box center [81, 221] width 142 height 13
type input "Requested to cancel |Duplicate order | Will intercept | refund once returned to…"
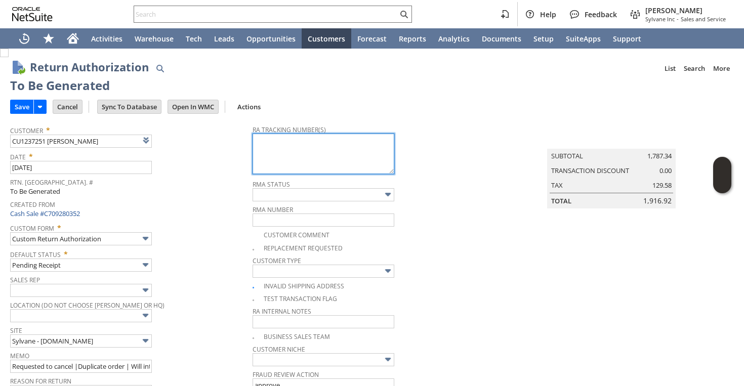
click at [317, 153] on textarea at bounding box center [324, 154] width 142 height 40
paste textarea "883847988733 883847667760"
click at [295, 140] on textarea "883847988733 883847667760" at bounding box center [324, 154] width 142 height 40
type textarea "883847988733 & 883847667760"
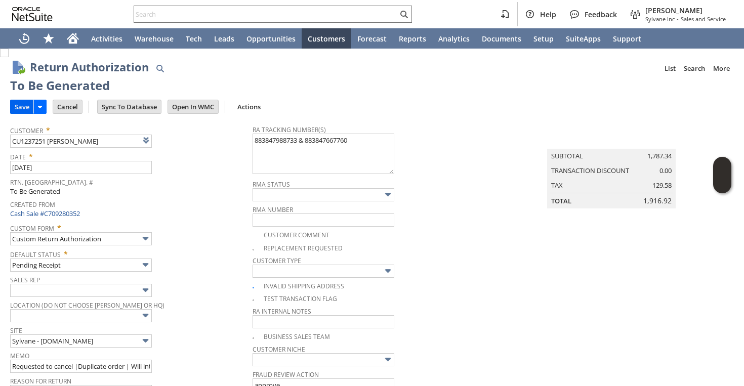
click at [25, 102] on input "Save" at bounding box center [22, 106] width 23 height 13
click at [322, 144] on textarea "883847988733 & 883847667760" at bounding box center [324, 154] width 142 height 40
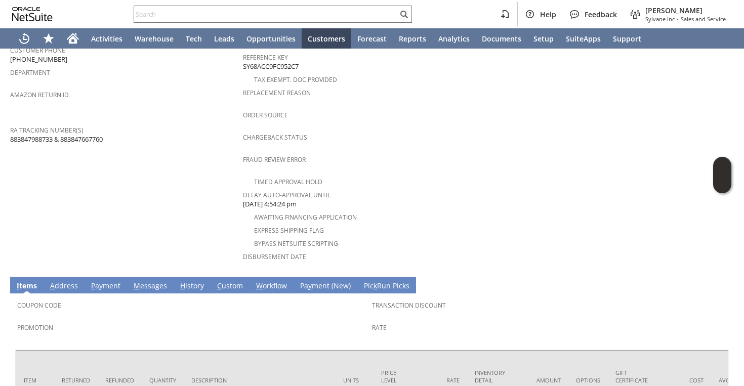
scroll to position [350, 0]
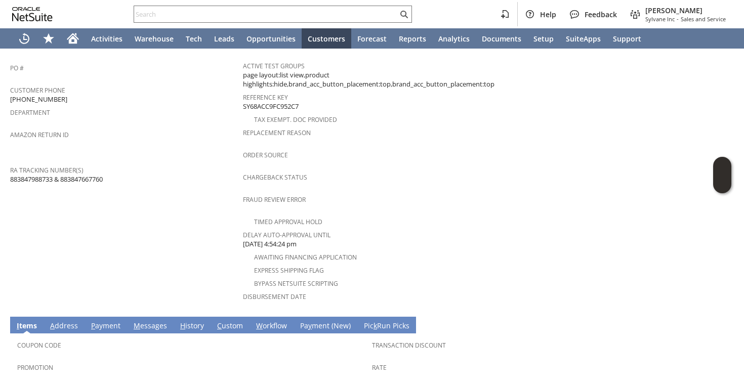
click at [38, 175] on span "883847988733 & 883847667760" at bounding box center [56, 180] width 93 height 10
copy span "883847988733"
click at [164, 234] on td "Customer CU1237251 [PERSON_NAME] Date [DATE] [GEOGRAPHIC_DATA]. [GEOGRAPHIC_DAT…" at bounding box center [126, 62] width 233 height 500
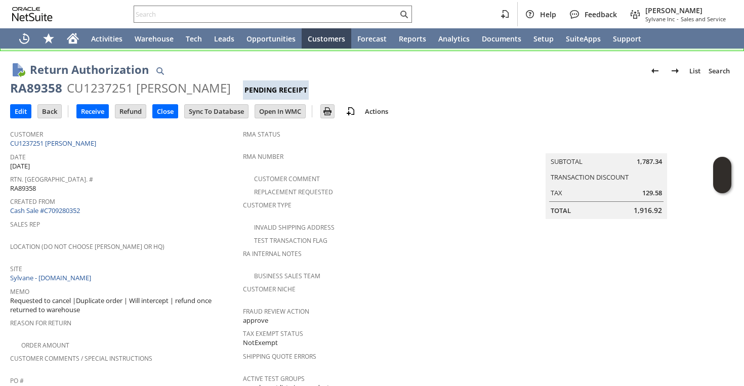
scroll to position [0, 0]
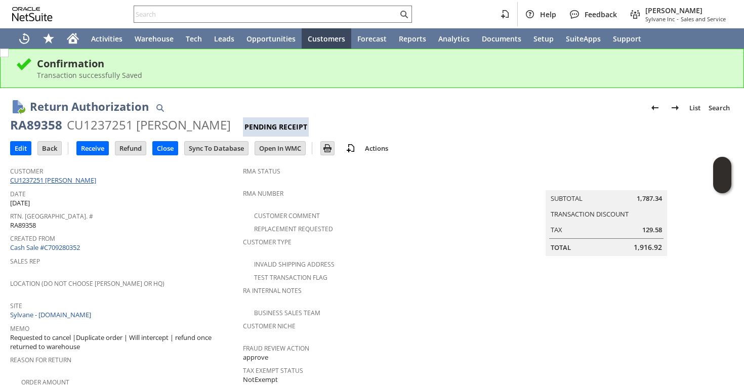
click at [80, 178] on link "CU1237251 [PERSON_NAME]" at bounding box center [54, 180] width 89 height 9
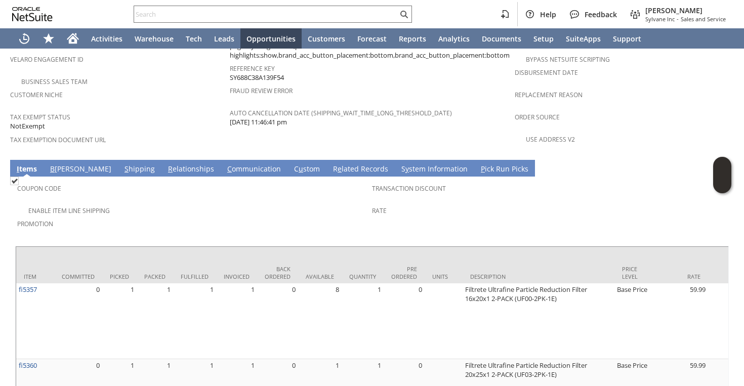
scroll to position [686, 0]
click at [189, 132] on span "Tax Exemption Document URL" at bounding box center [117, 138] width 215 height 12
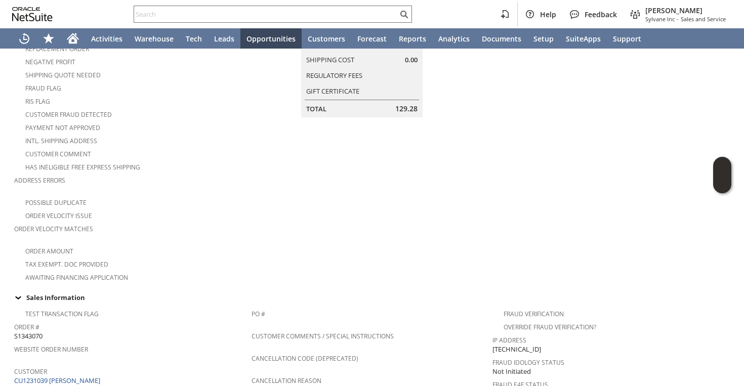
scroll to position [0, 0]
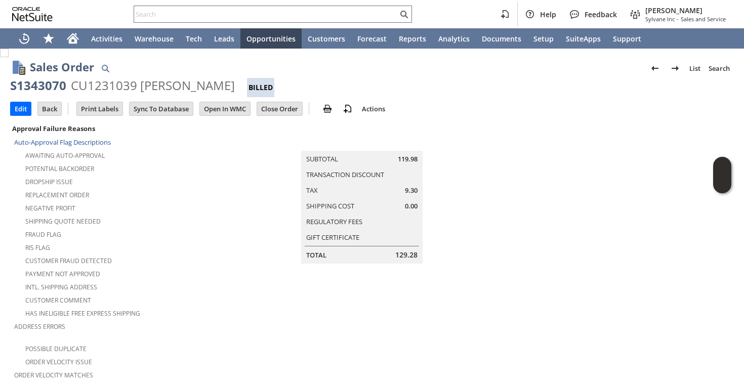
click at [186, 241] on div "RIS flag" at bounding box center [122, 246] width 216 height 12
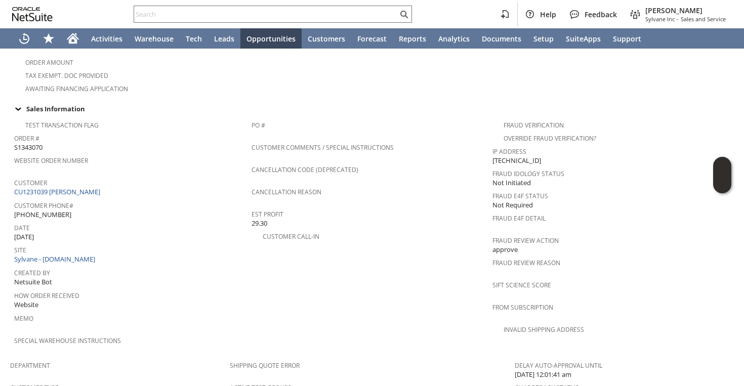
scroll to position [311, 0]
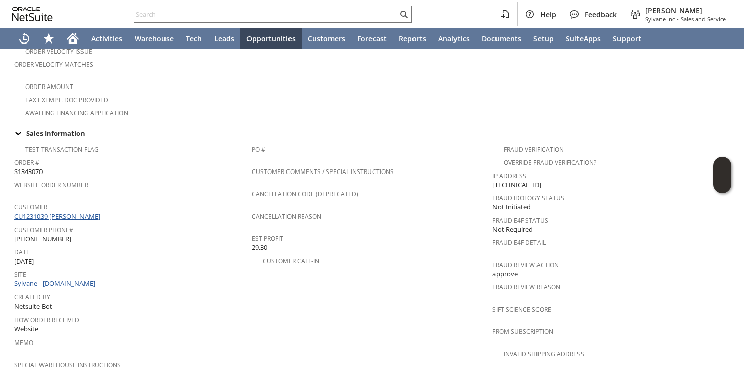
click at [91, 212] on link "CU1231039 [PERSON_NAME]" at bounding box center [58, 216] width 89 height 9
